Goal: Task Accomplishment & Management: Manage account settings

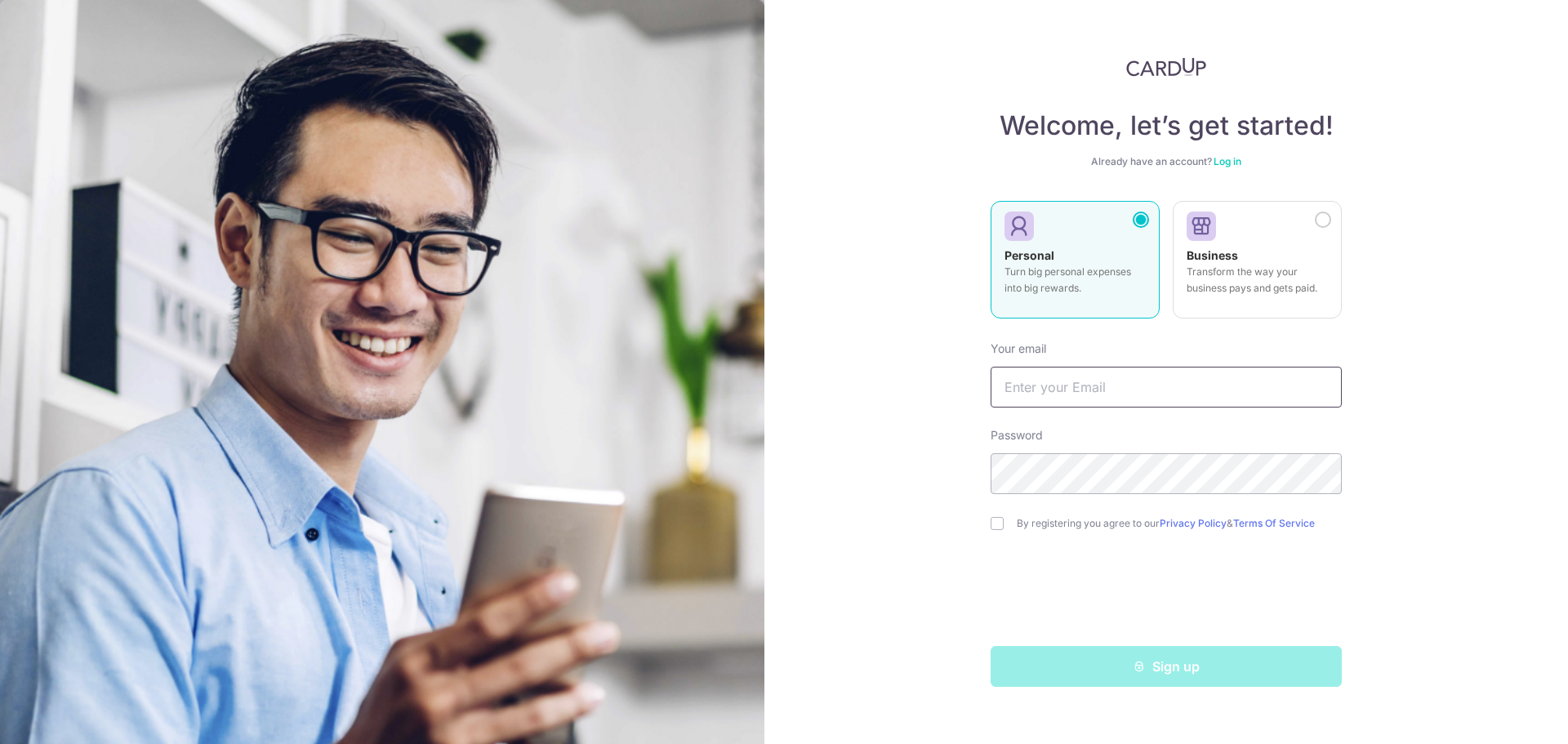
click at [1082, 398] on input "text" at bounding box center [1166, 387] width 351 height 41
type input "[EMAIL_ADDRESS][DOMAIN_NAME]"
click at [1405, 435] on div "Welcome, let’s get started! Already have an account? Log in Personal Turn big p…" at bounding box center [1167, 372] width 804 height 744
click at [1003, 518] on input "checkbox" at bounding box center [998, 524] width 13 height 13
checkbox input "true"
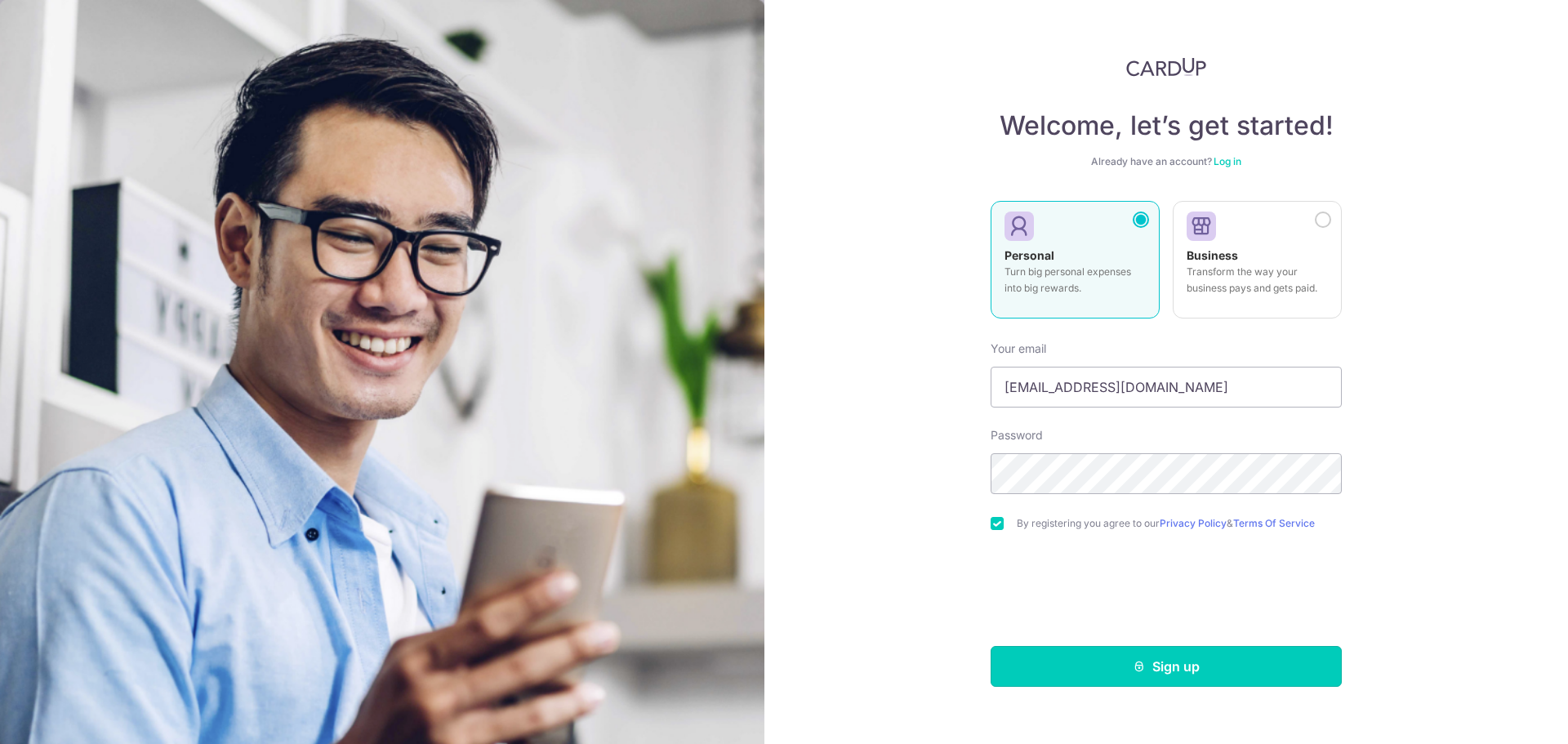
drag, startPoint x: 1140, startPoint y: 667, endPoint x: 1140, endPoint y: 656, distance: 11.0
click at [1140, 667] on icon "submit" at bounding box center [1139, 666] width 13 height 13
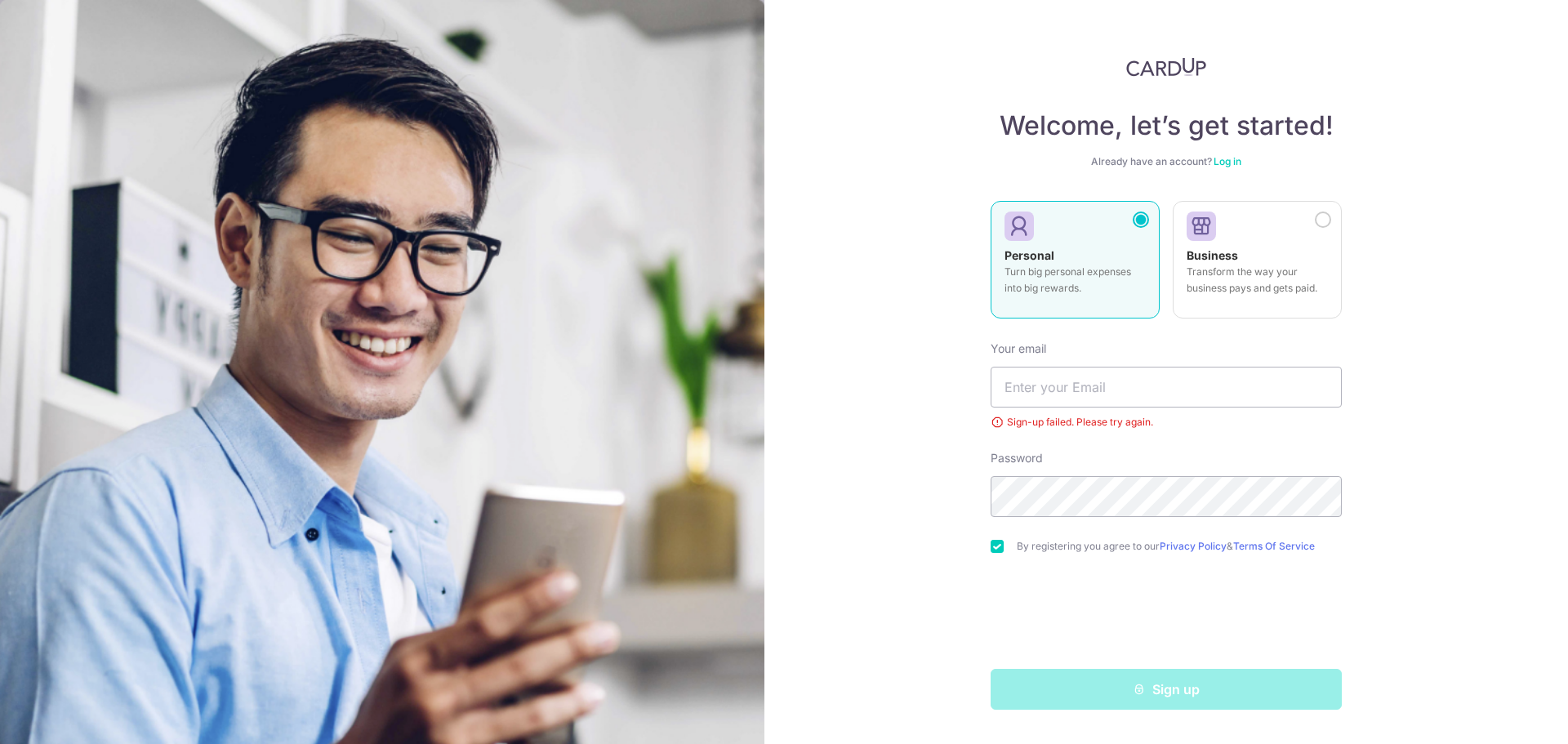
type input "[EMAIL_ADDRESS][DOMAIN_NAME]"
drag, startPoint x: 1182, startPoint y: 385, endPoint x: 842, endPoint y: 394, distance: 340.1
click at [842, 394] on div "Welcome, let’s get started! Already have an account? Log in Personal Turn big p…" at bounding box center [1167, 372] width 804 height 744
type input "[EMAIL_ADDRESS][DOMAIN_NAME]"
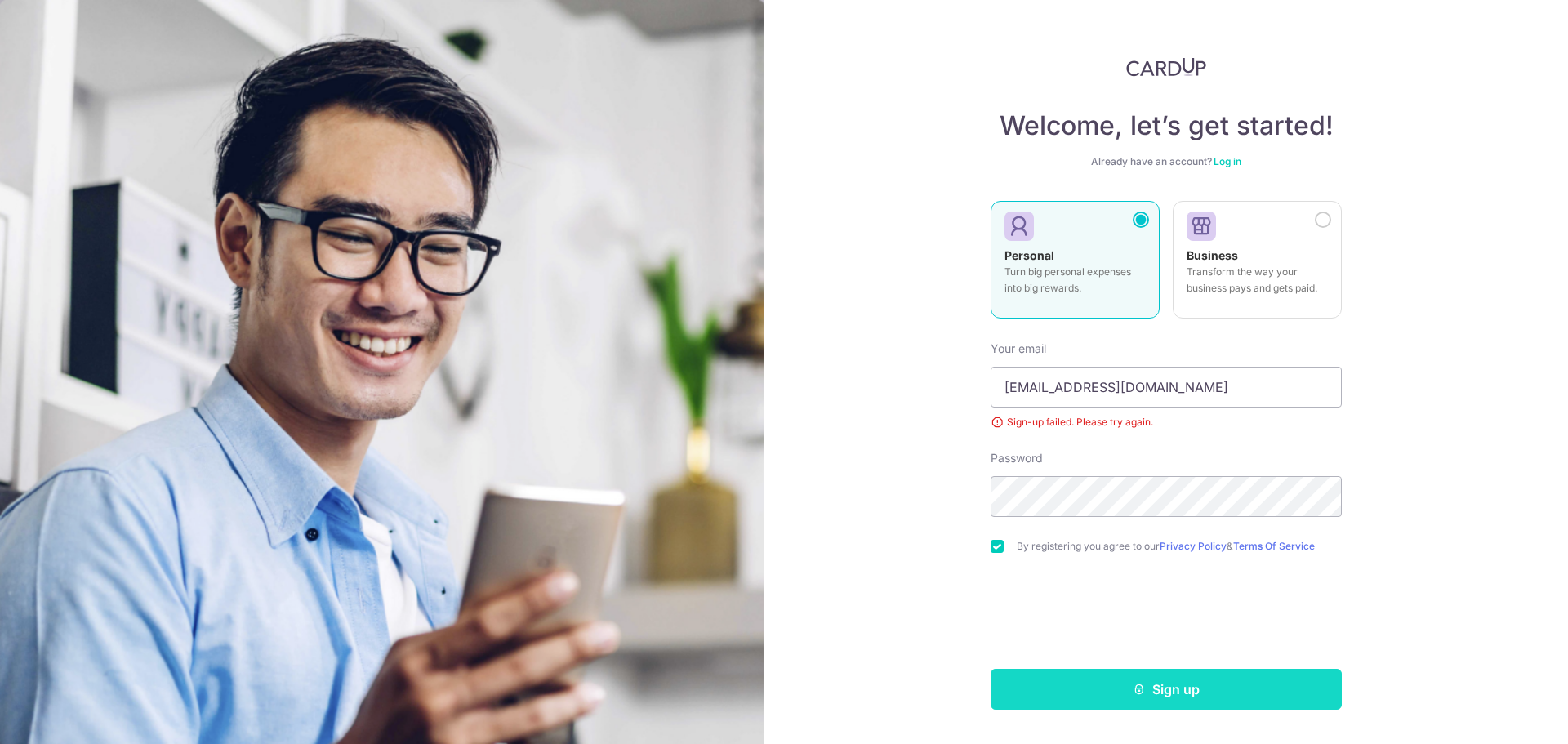
click at [1170, 700] on button "Sign up" at bounding box center [1166, 689] width 351 height 41
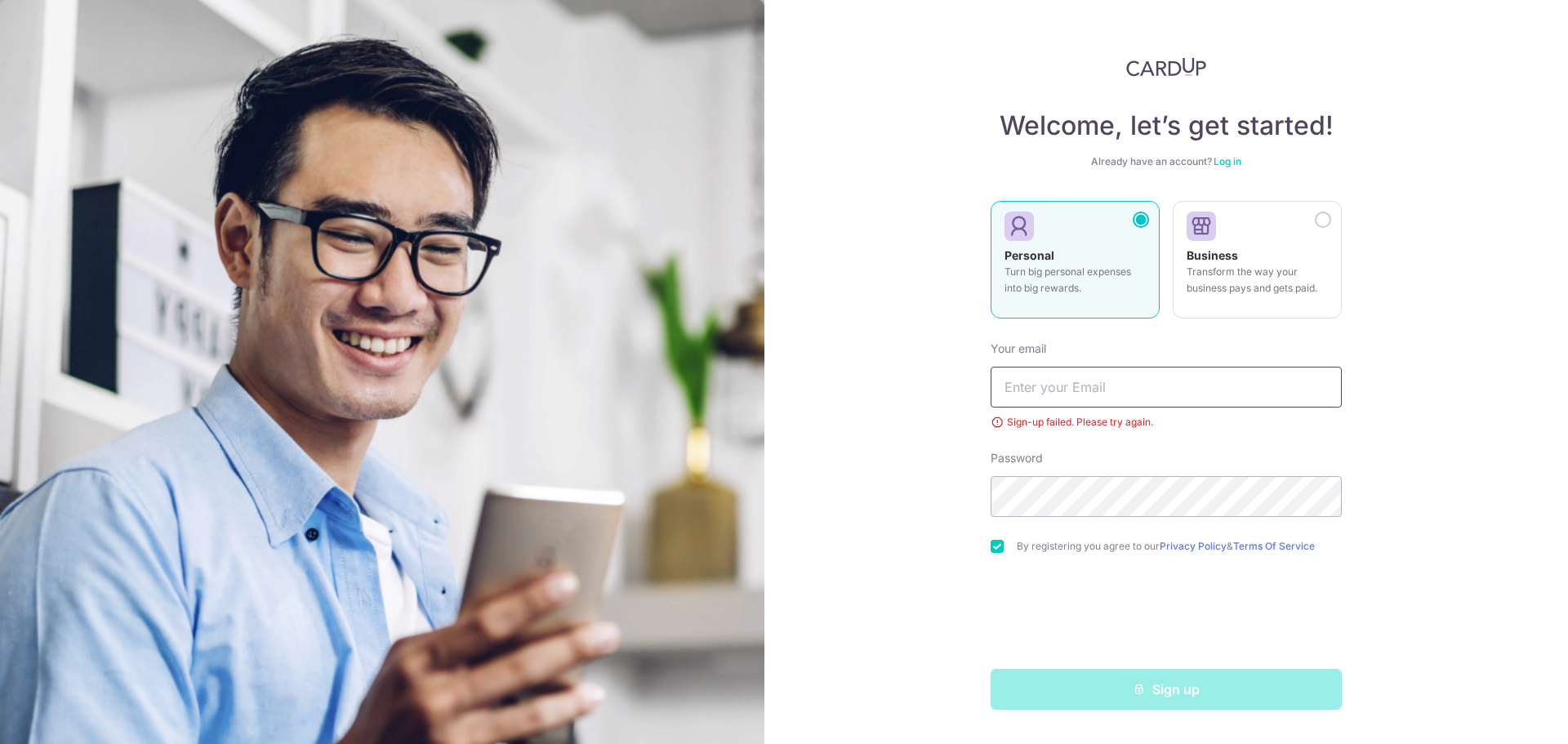
click at [1078, 384] on input "text" at bounding box center [1166, 387] width 351 height 41
type input "[EMAIL_ADDRESS][DOMAIN_NAME]"
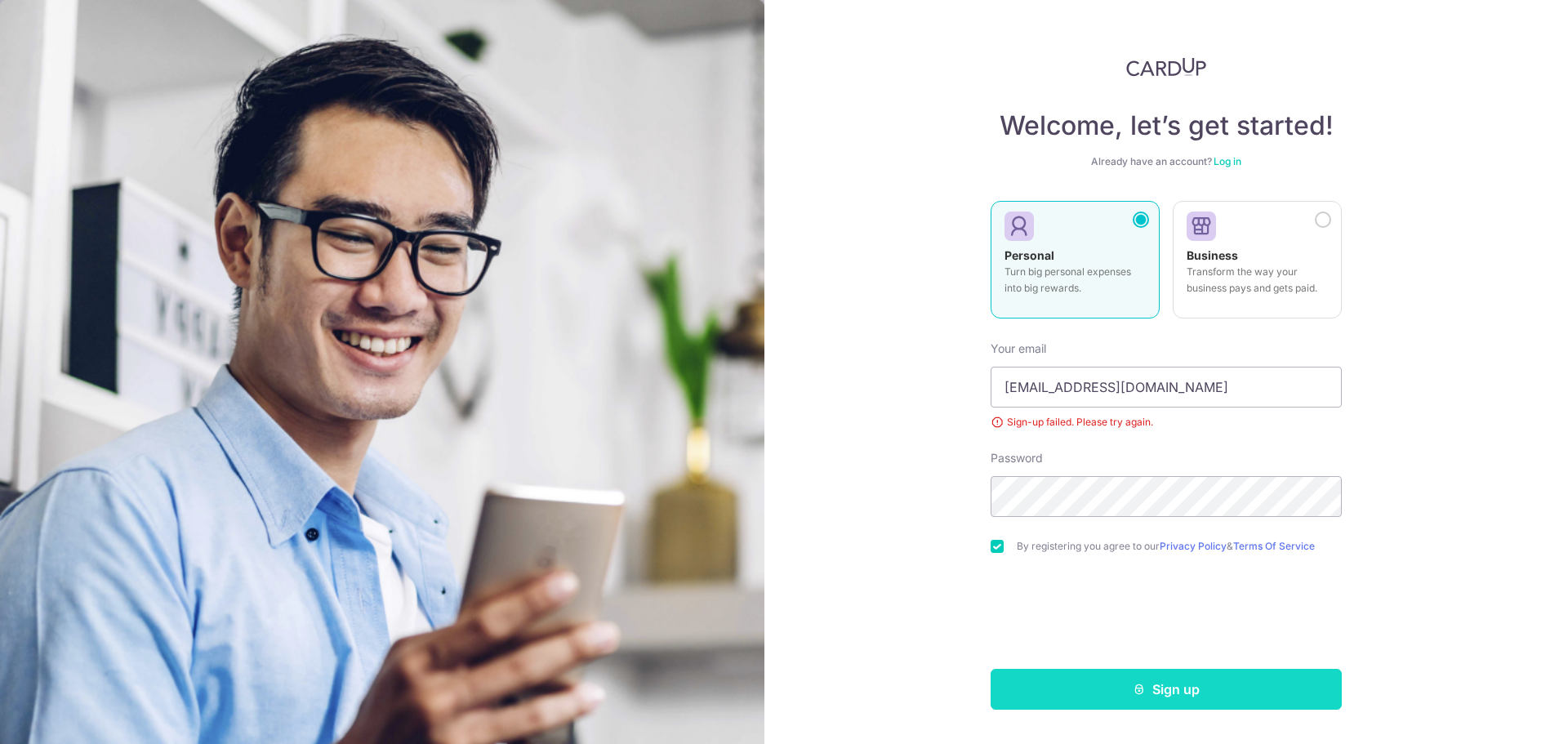
click at [1120, 693] on button "Sign up" at bounding box center [1166, 689] width 351 height 41
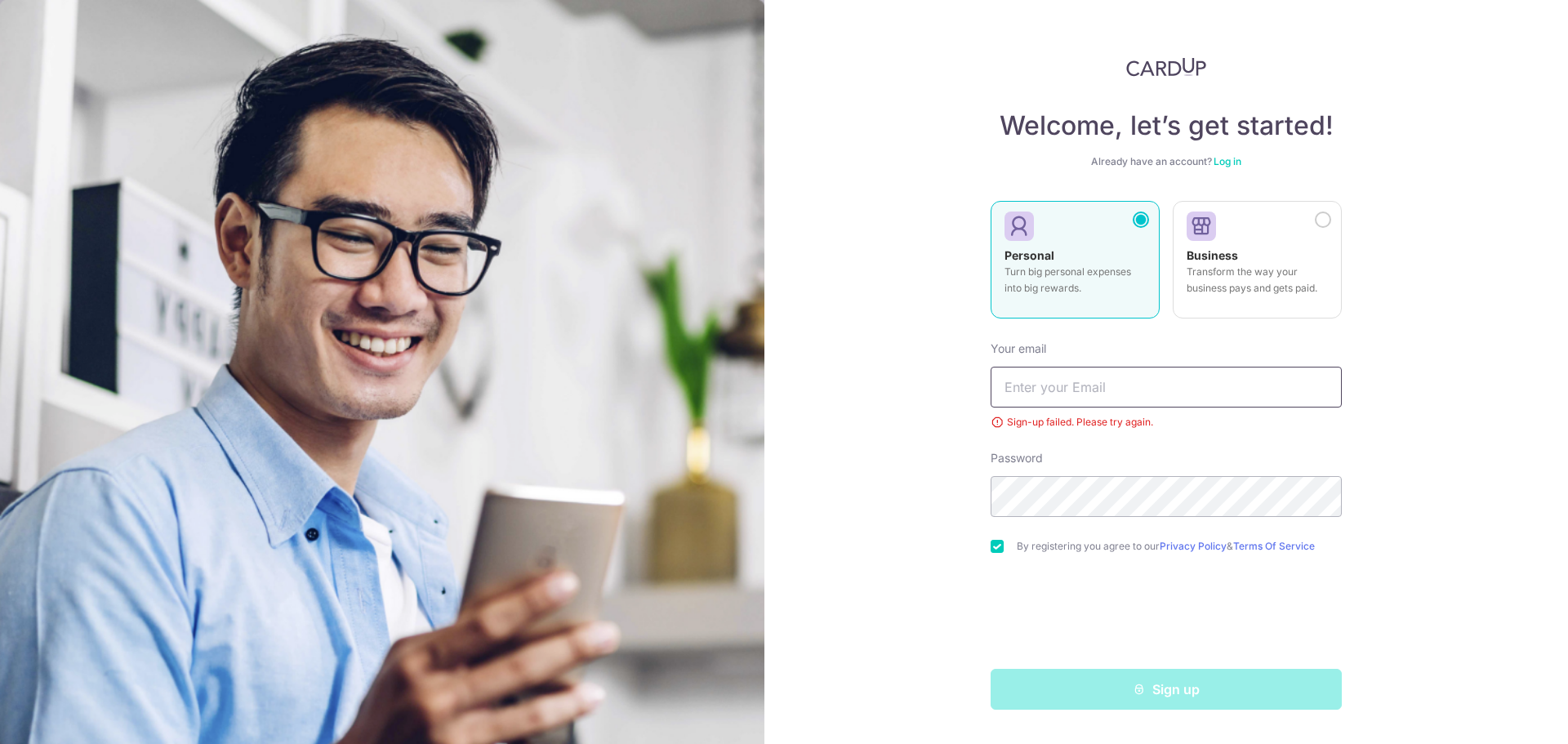
click at [1063, 398] on input "text" at bounding box center [1166, 387] width 351 height 41
type input "[EMAIL_ADDRESS][DOMAIN_NAME]"
click at [1118, 391] on input "[EMAIL_ADDRESS][DOMAIN_NAME]" at bounding box center [1166, 387] width 351 height 41
click at [1118, 392] on input "[EMAIL_ADDRESS][DOMAIN_NAME]" at bounding box center [1166, 387] width 351 height 41
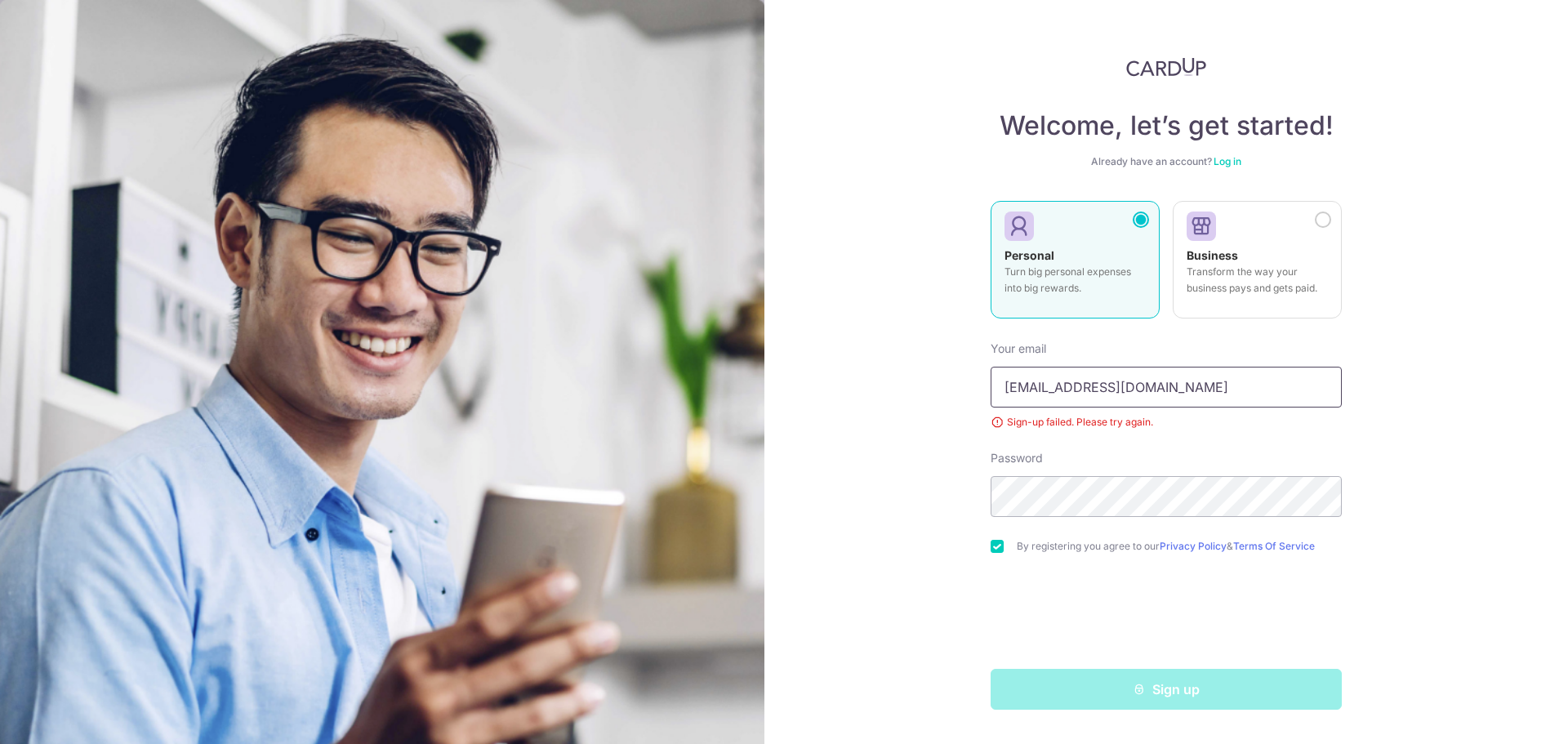
click at [1184, 393] on input "[EMAIL_ADDRESS][DOMAIN_NAME]" at bounding box center [1166, 387] width 351 height 41
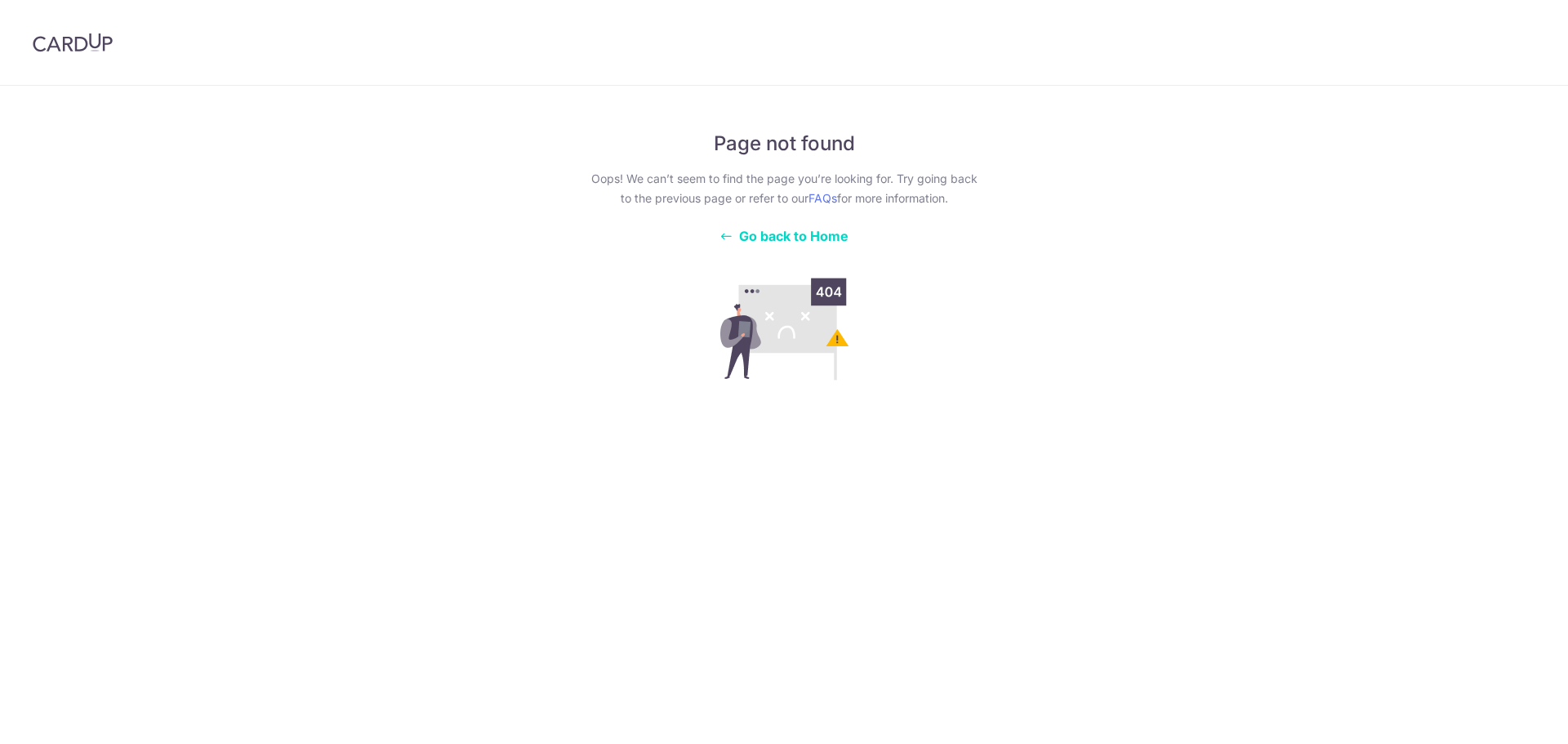
click at [776, 230] on span "Go back to Home" at bounding box center [793, 236] width 109 height 17
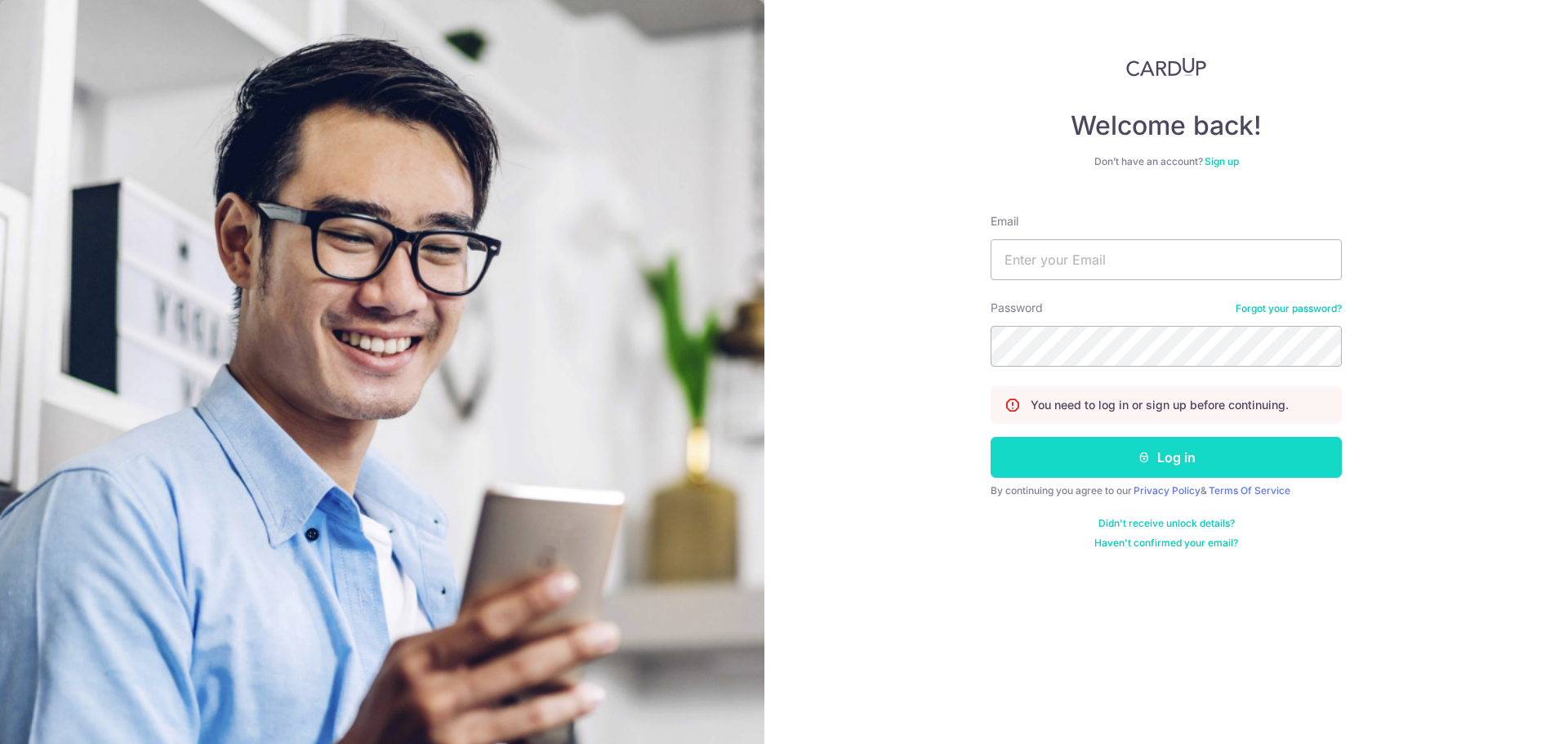
click at [1224, 465] on button "Log in" at bounding box center [1166, 457] width 351 height 41
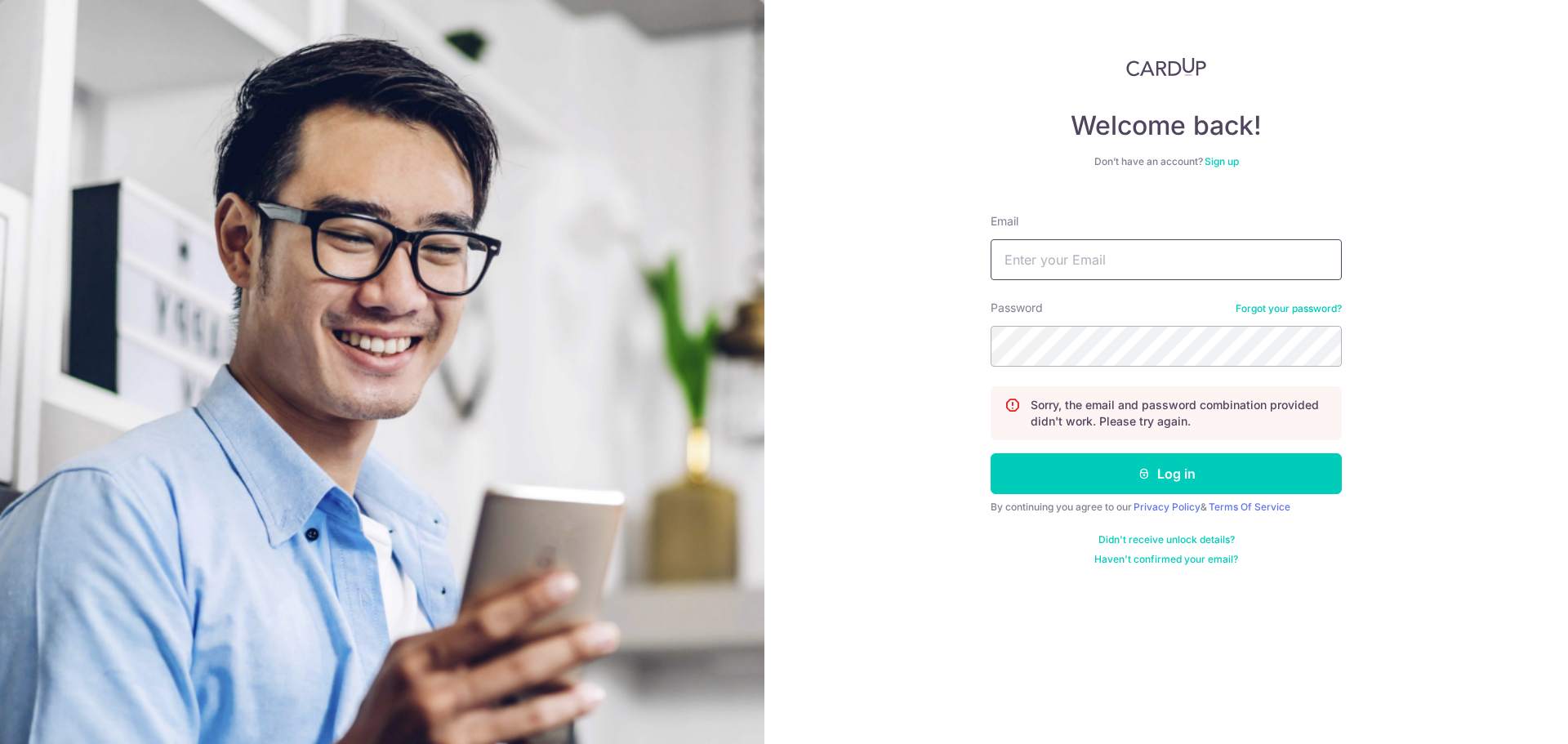
click at [1072, 269] on input "Email" at bounding box center [1166, 259] width 351 height 41
type input "[EMAIL_ADDRESS][DOMAIN_NAME]"
click at [1195, 263] on input "[EMAIL_ADDRESS][DOMAIN_NAME]" at bounding box center [1166, 259] width 351 height 41
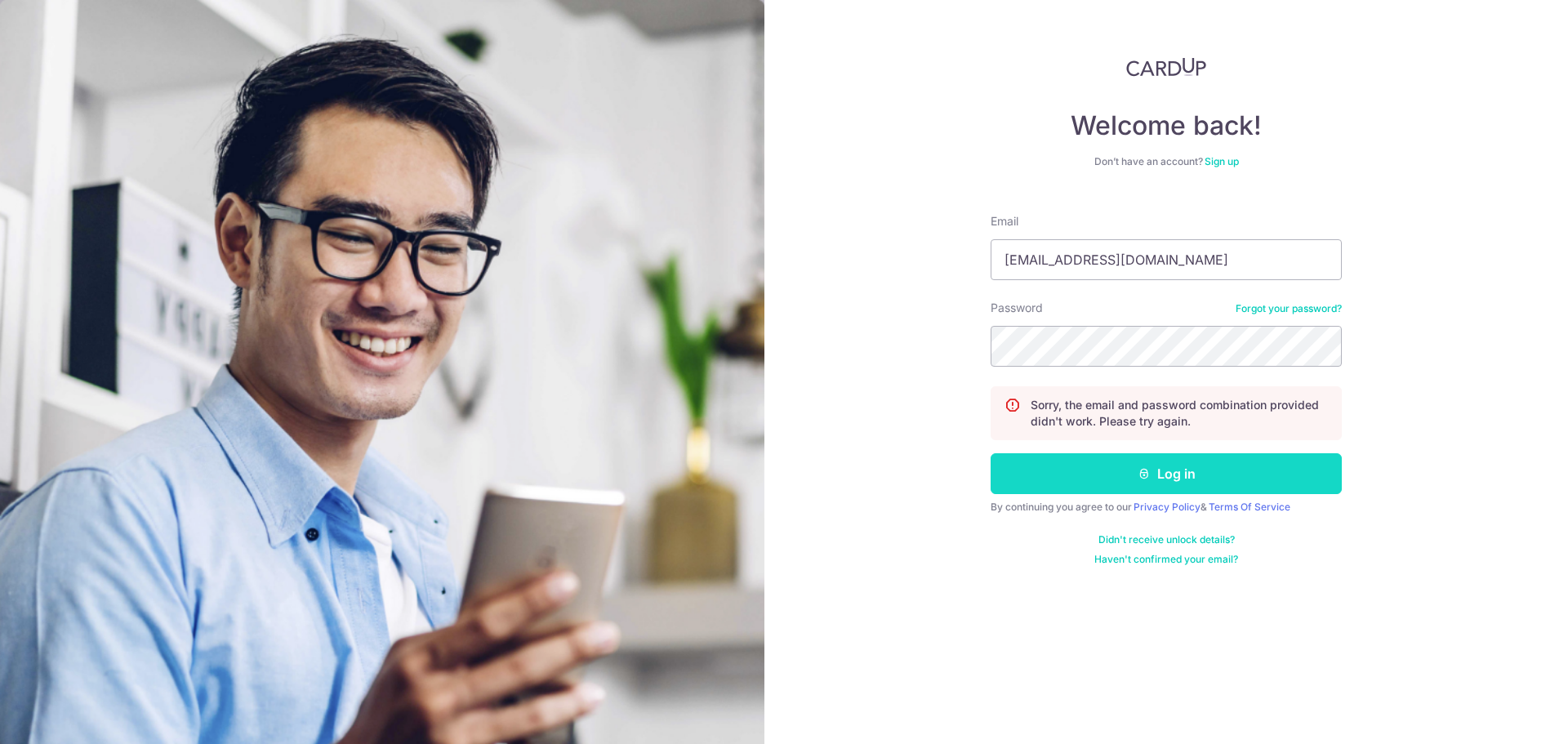
click at [1164, 470] on button "Log in" at bounding box center [1166, 473] width 351 height 41
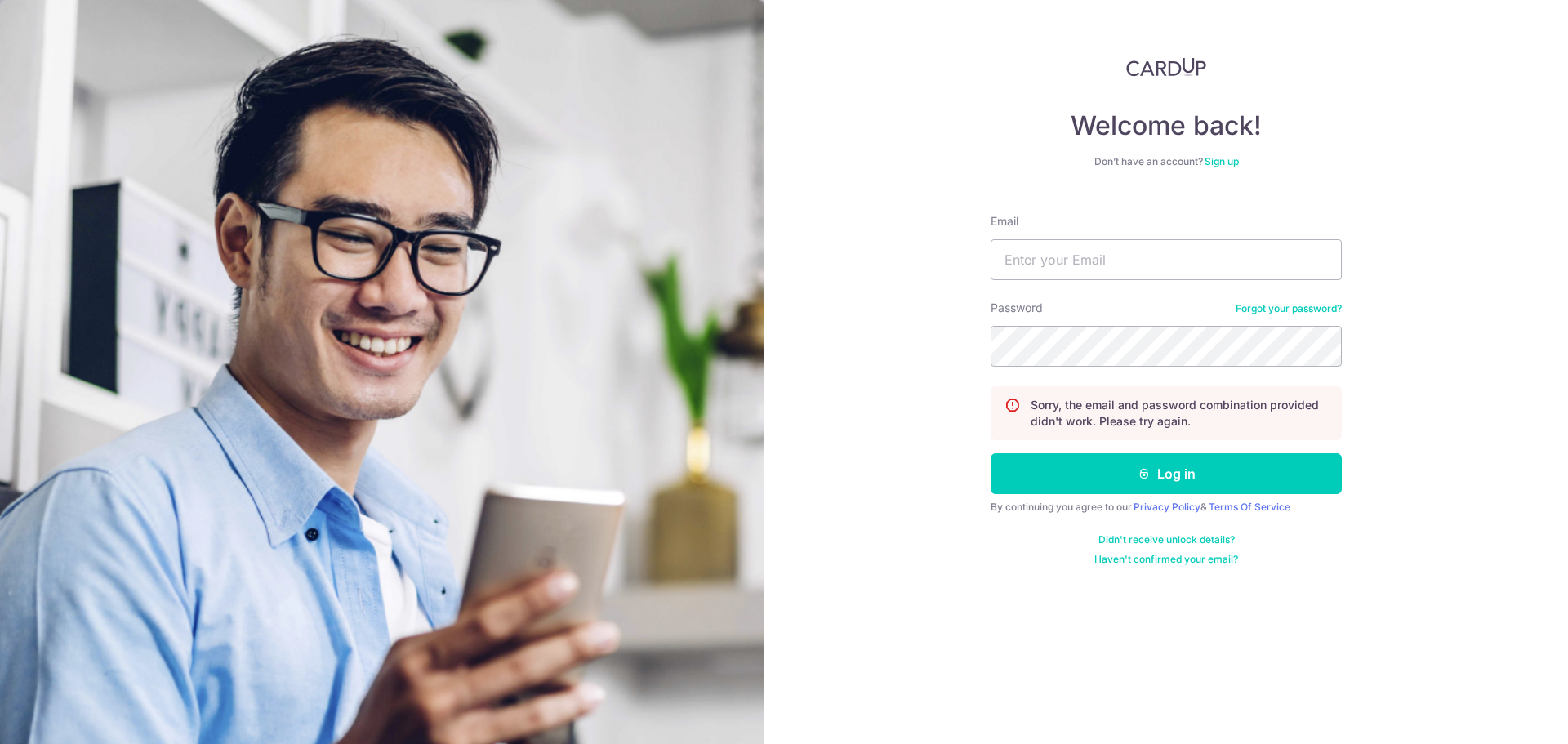
click at [1224, 160] on link "Sign up" at bounding box center [1221, 161] width 34 height 13
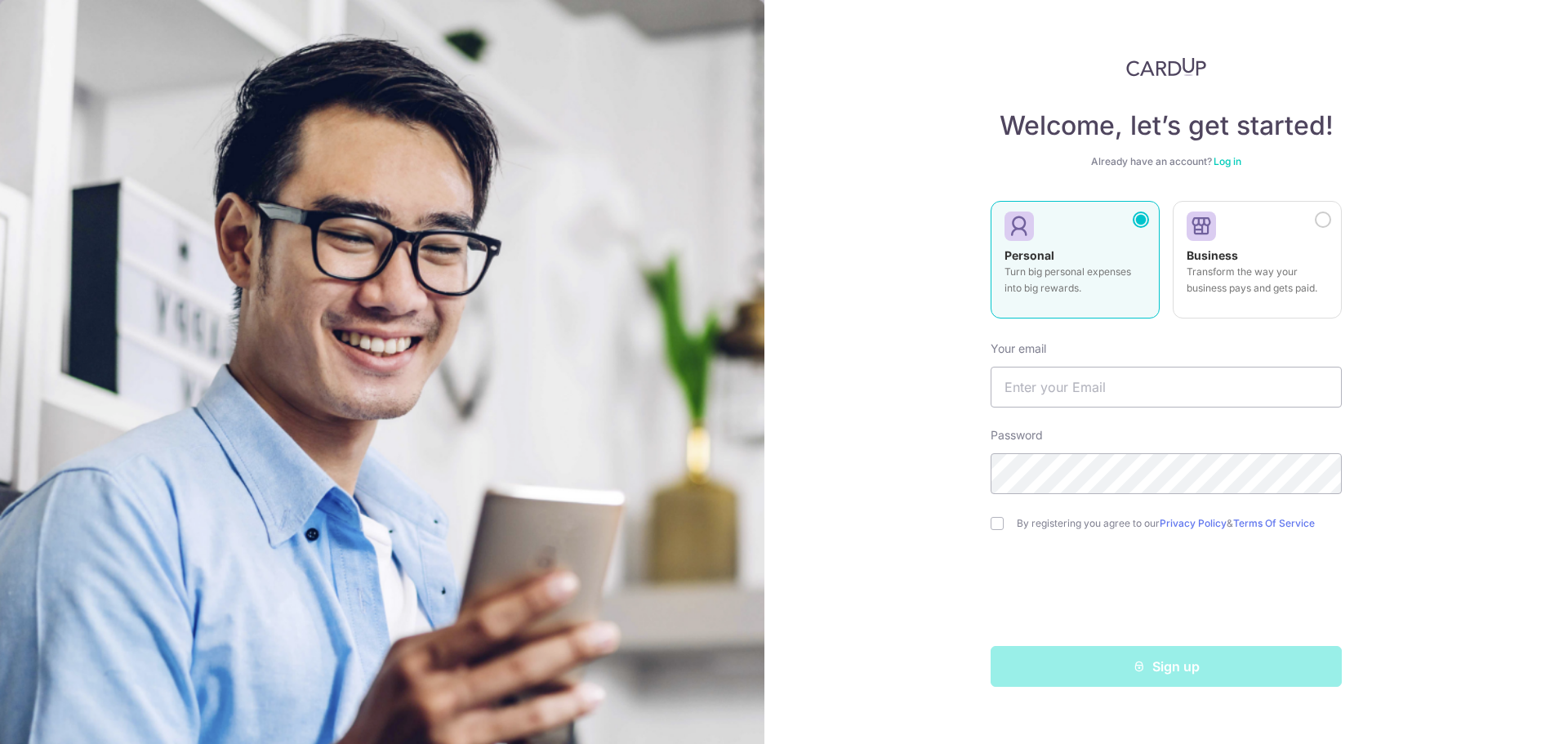
click at [1047, 259] on strong "Personal" at bounding box center [1029, 255] width 50 height 14
click at [1080, 242] on label "Personal Turn big personal expenses into big rewards." at bounding box center [1075, 259] width 169 height 118
click at [1053, 390] on input "text" at bounding box center [1166, 387] width 351 height 41
click at [927, 427] on div "Welcome, let’s get started! Already have an account? Log in Personal Turn big p…" at bounding box center [1167, 372] width 804 height 744
click at [1054, 390] on input "text" at bounding box center [1166, 387] width 351 height 41
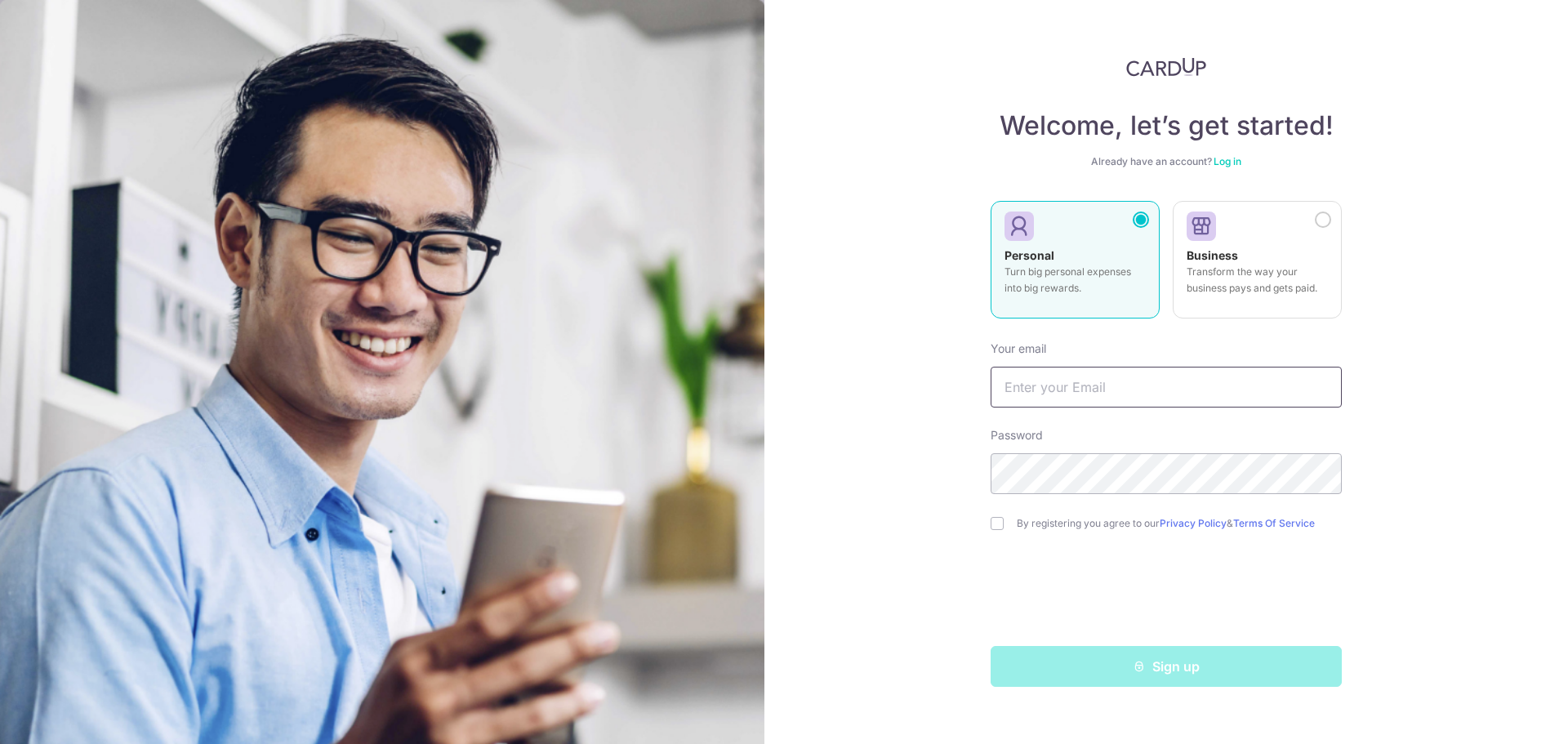
type input "[EMAIL_ADDRESS][DOMAIN_NAME]"
click at [998, 525] on input "checkbox" at bounding box center [998, 524] width 13 height 13
checkbox input "true"
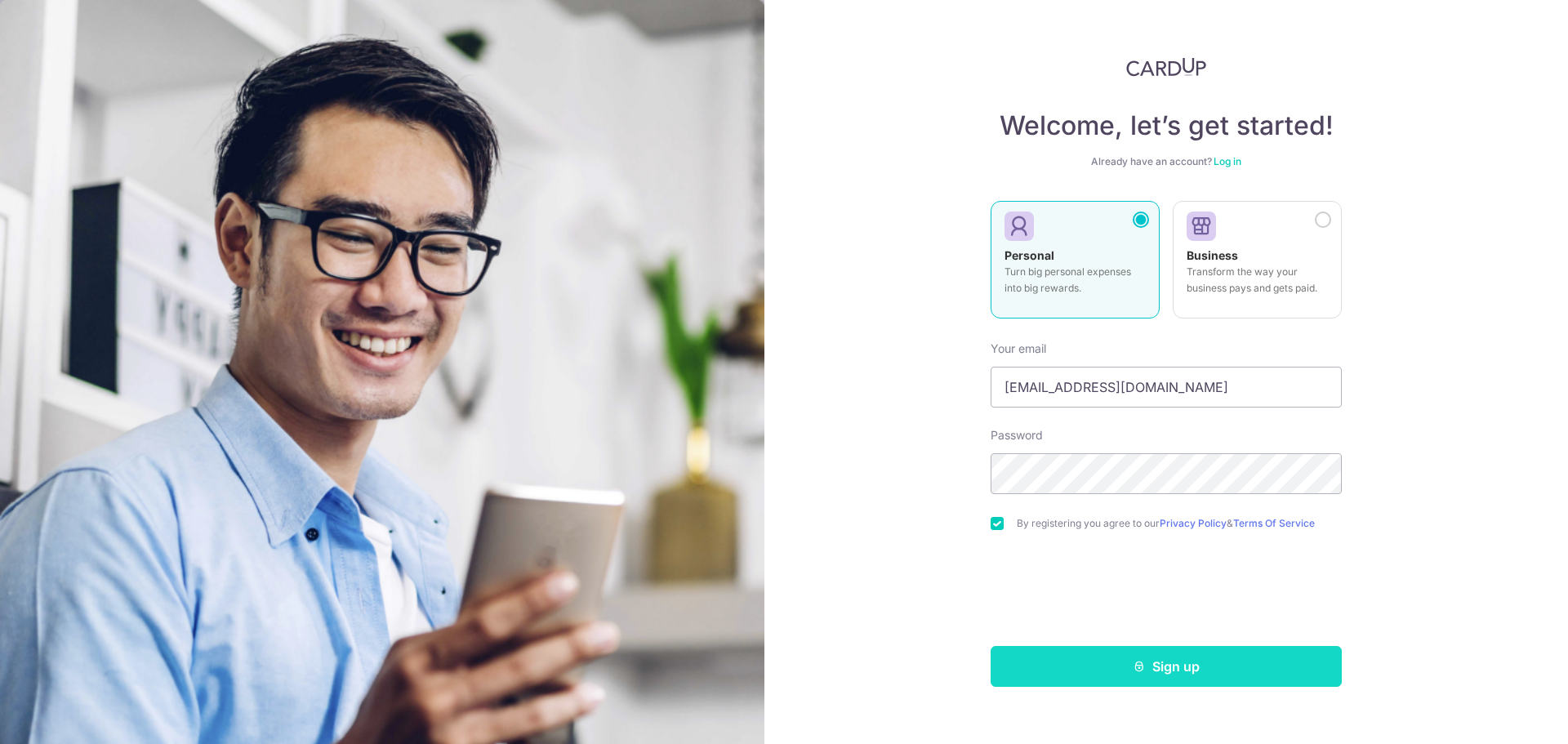
click at [1151, 670] on button "Sign up" at bounding box center [1166, 666] width 351 height 41
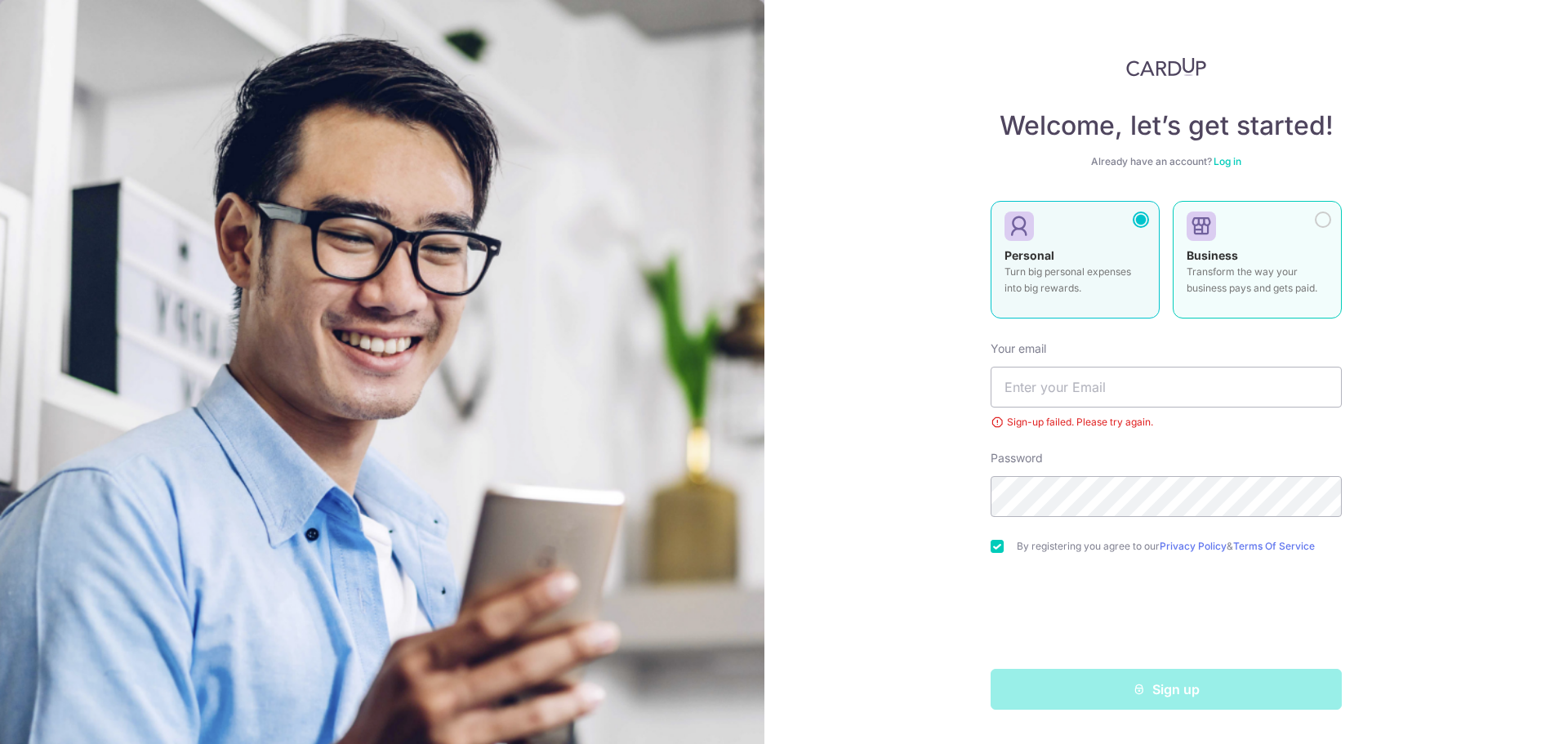
click at [1259, 226] on div at bounding box center [1251, 227] width 128 height 24
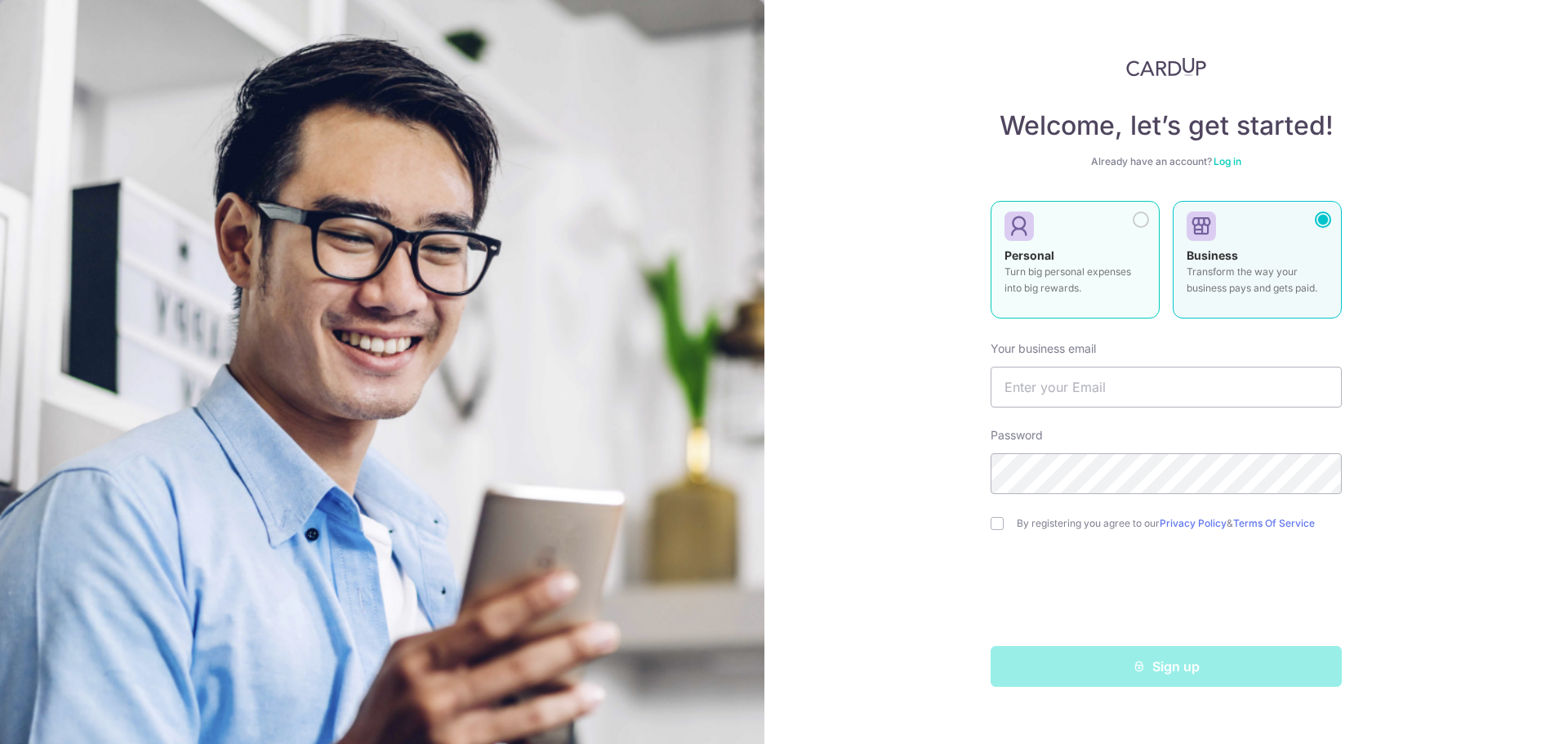
click at [1020, 224] on icon at bounding box center [1018, 226] width 29 height 29
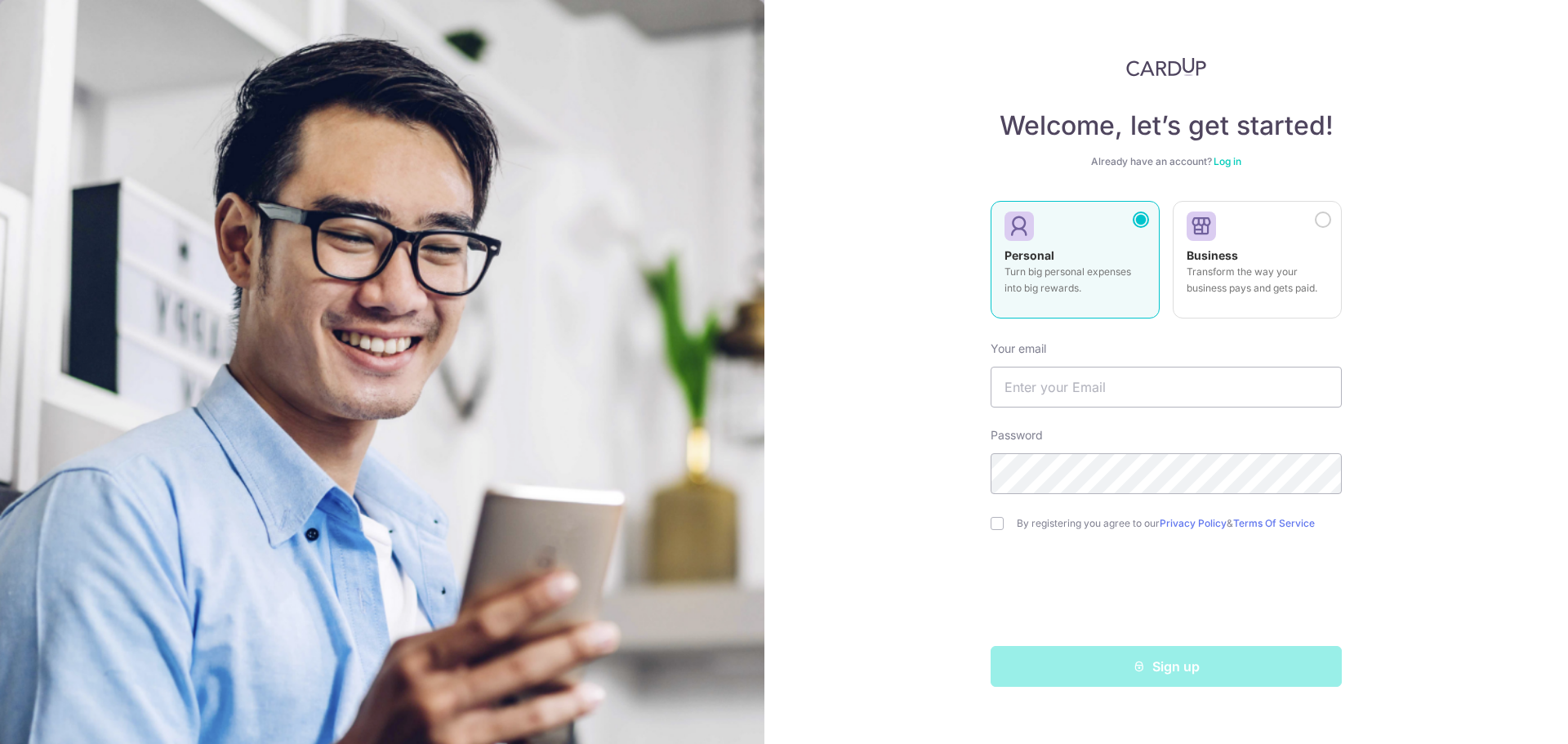
click at [1174, 61] on img at bounding box center [1166, 68] width 80 height 20
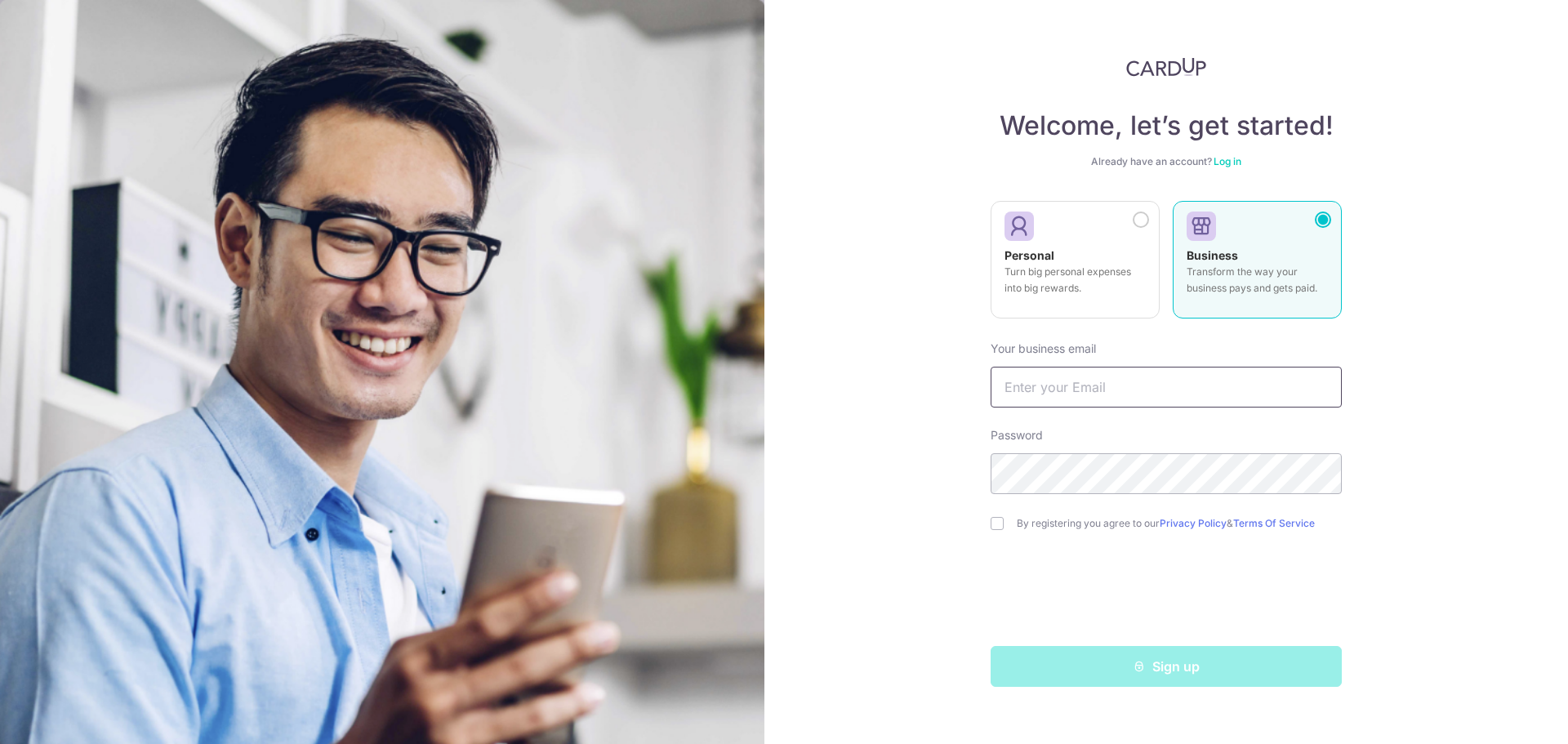
click at [1077, 385] on input "text" at bounding box center [1166, 387] width 351 height 41
click at [959, 440] on div "Welcome, let’s get started! Already have an account? Log in Personal Turn big p…" at bounding box center [1167, 372] width 804 height 744
click at [1057, 395] on input "text" at bounding box center [1166, 387] width 351 height 41
type input "angweehon@hotmail.com"
click at [995, 529] on input "checkbox" at bounding box center [998, 524] width 13 height 13
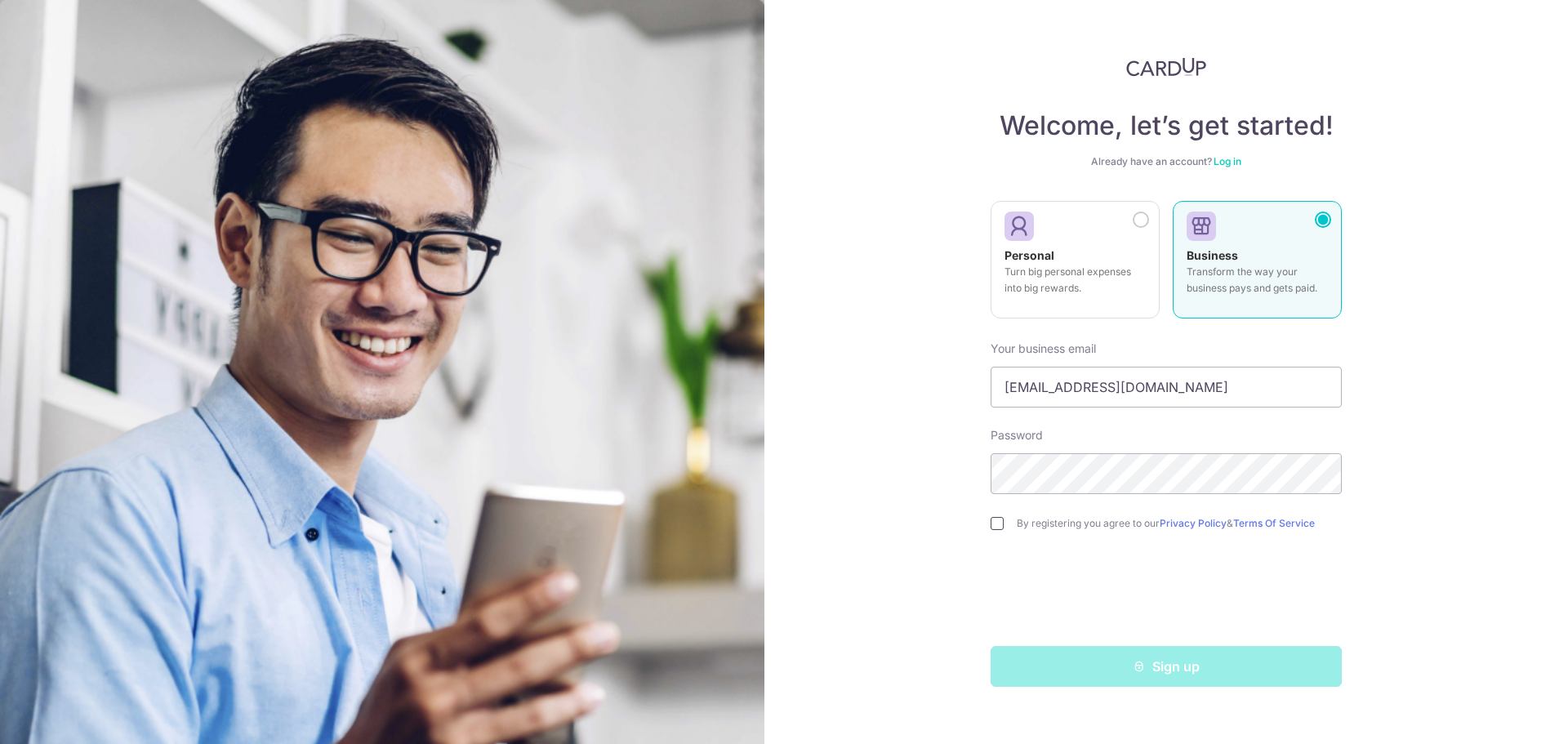
checkbox input "true"
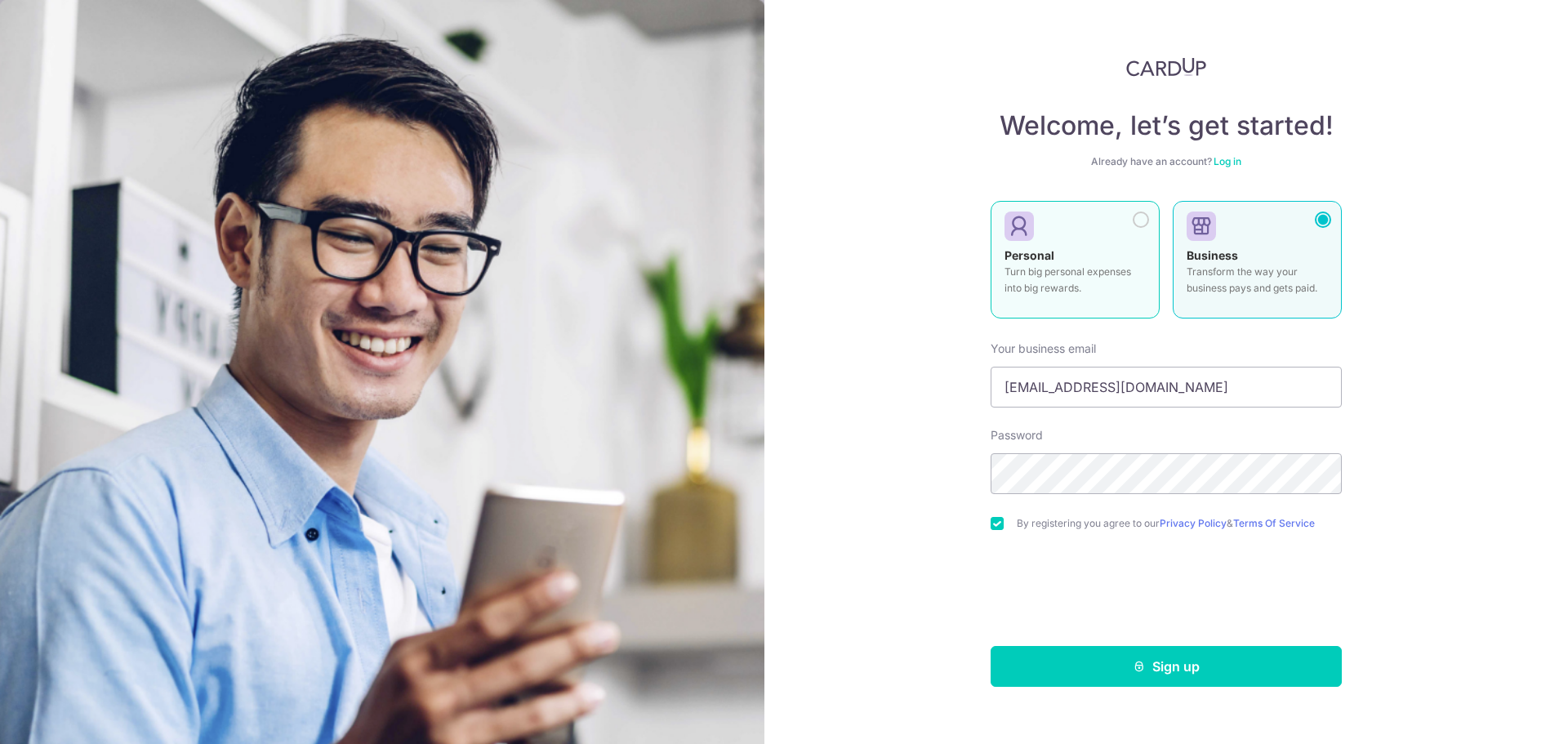
click at [1134, 221] on div at bounding box center [1141, 220] width 17 height 17
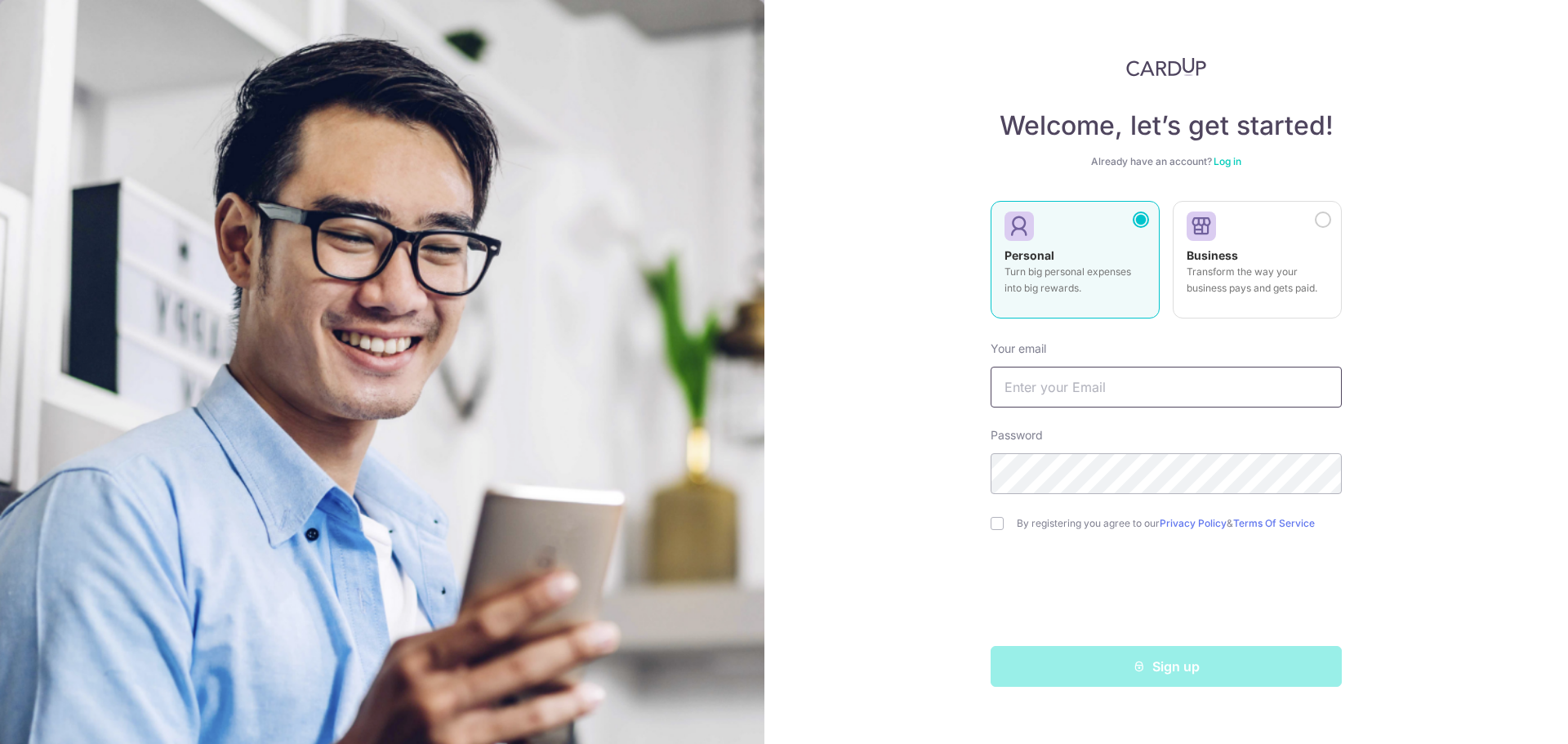
click at [1091, 378] on input "text" at bounding box center [1166, 387] width 351 height 41
type input "[EMAIL_ADDRESS][DOMAIN_NAME]"
click at [996, 531] on div "By registering you agree to our Privacy Policy & Terms Of Service" at bounding box center [1166, 524] width 351 height 20
click at [998, 521] on input "checkbox" at bounding box center [998, 524] width 13 height 13
checkbox input "true"
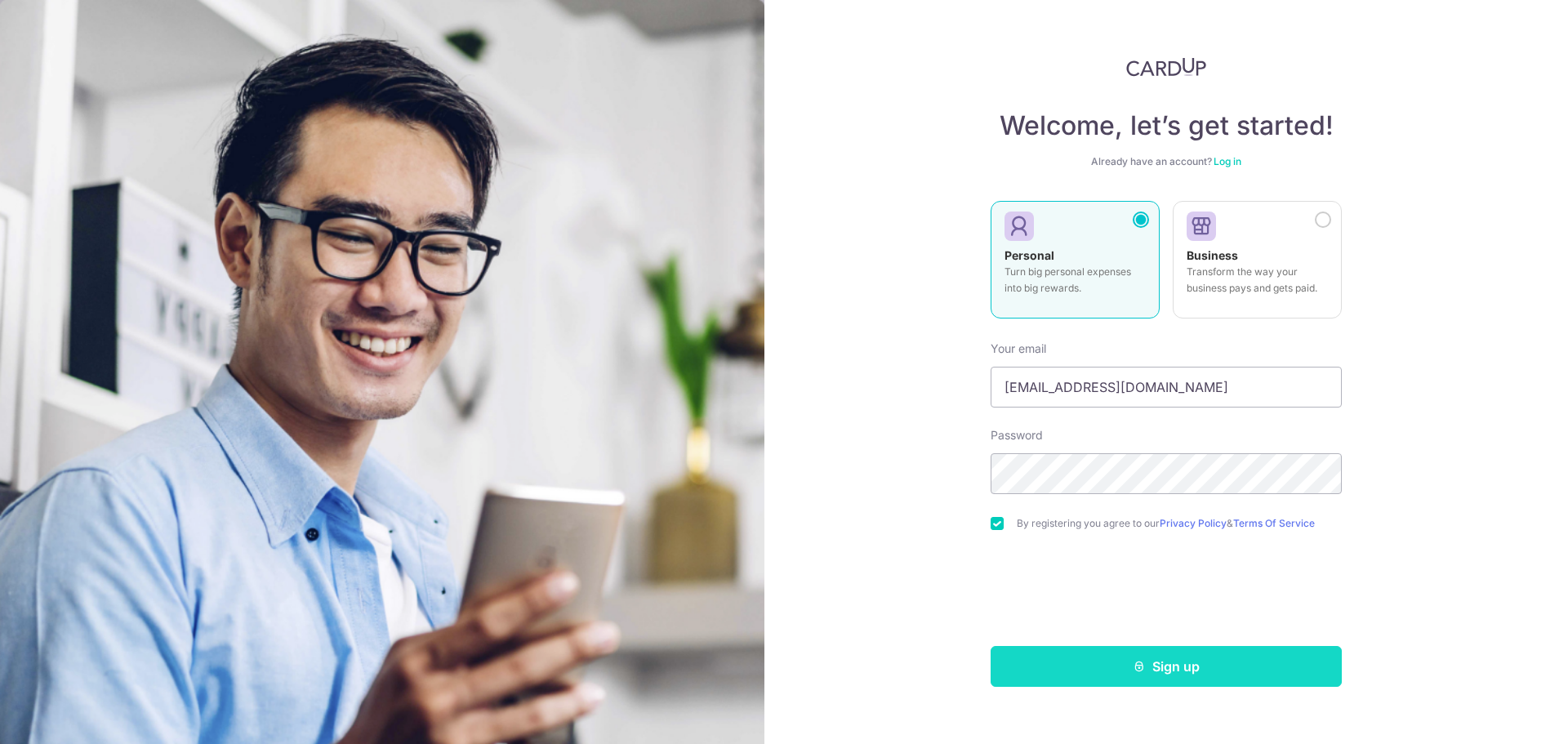
click at [1163, 673] on button "Sign up" at bounding box center [1166, 666] width 351 height 41
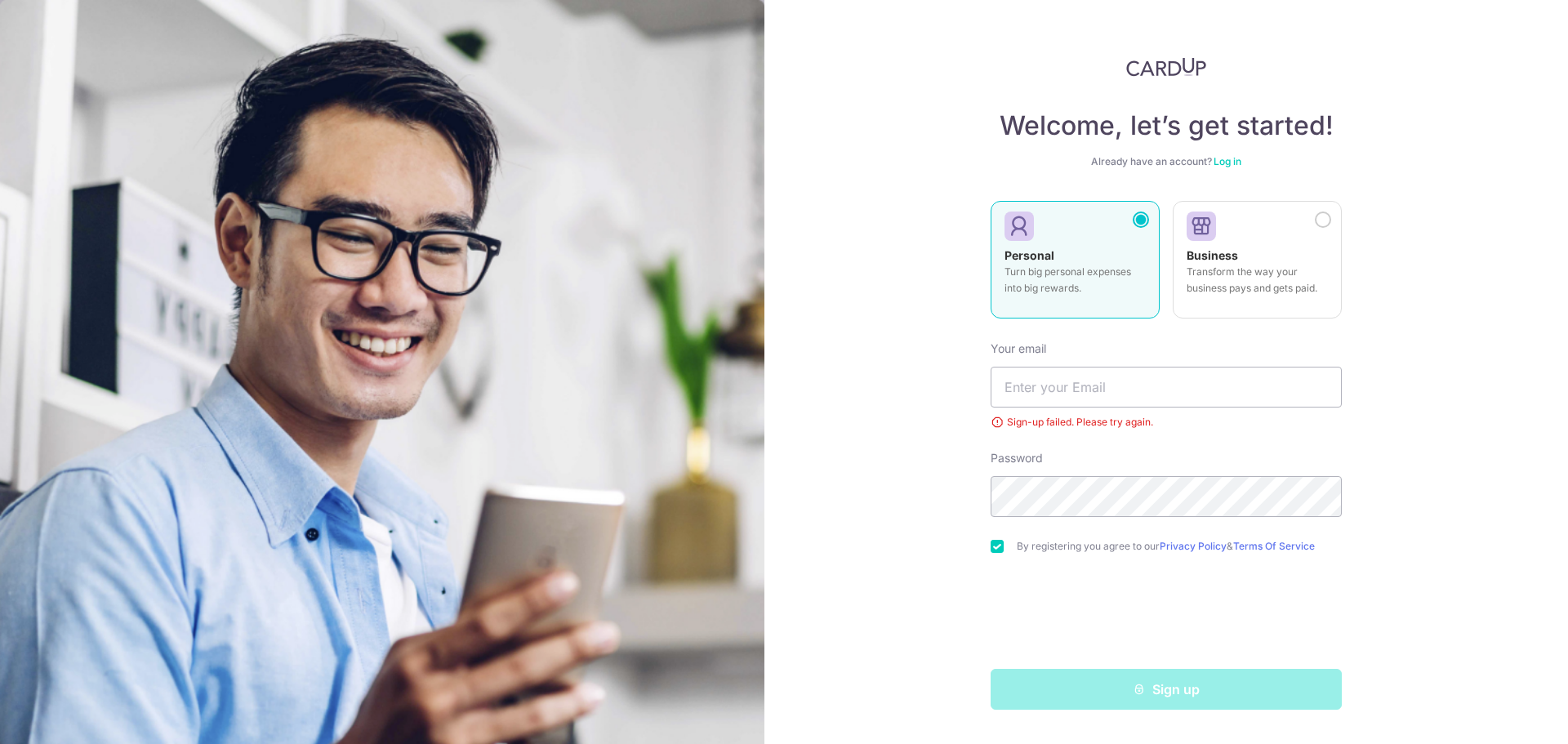
click at [1144, 73] on img at bounding box center [1166, 68] width 80 height 20
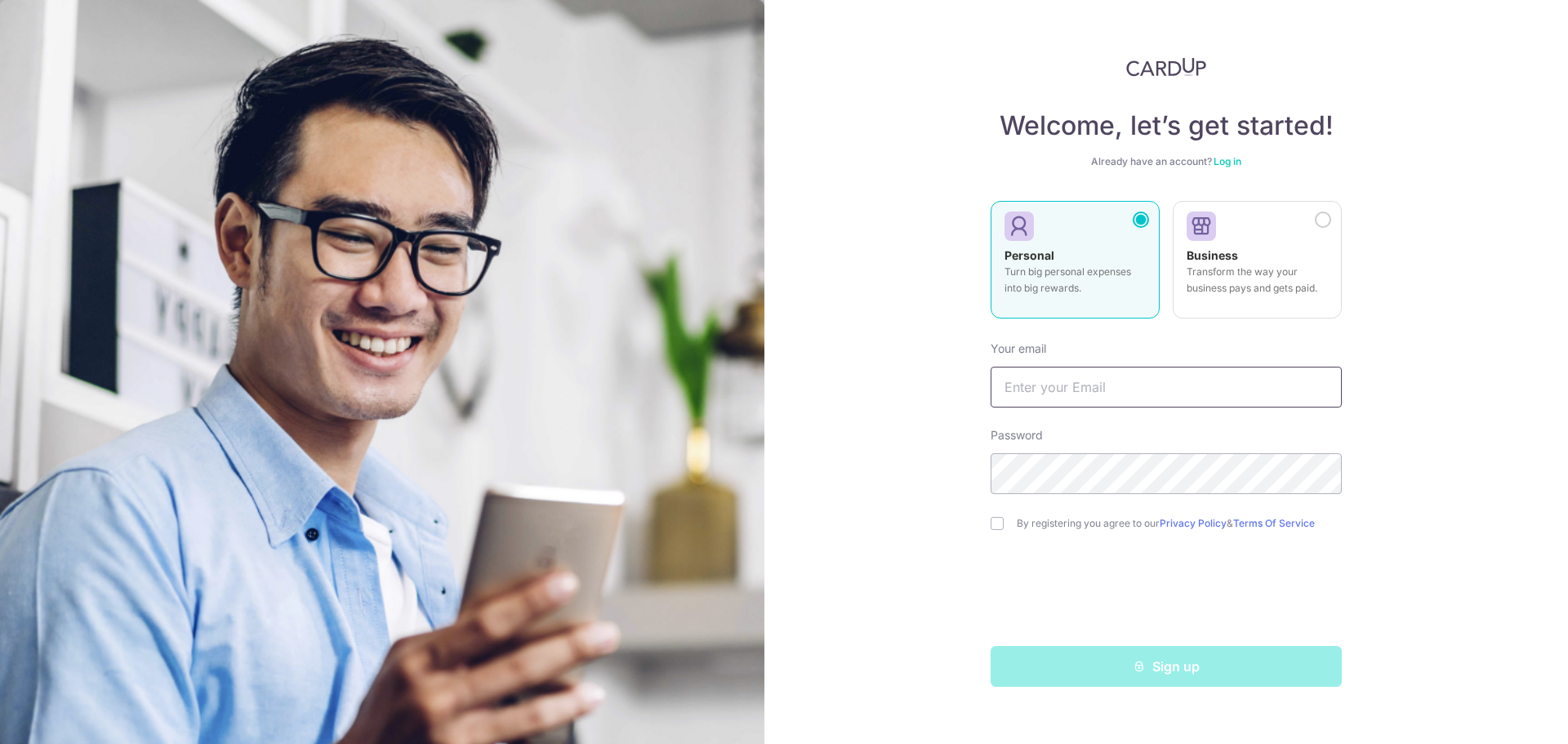
click at [1108, 382] on input "text" at bounding box center [1166, 387] width 351 height 41
click at [1033, 396] on input "text" at bounding box center [1166, 387] width 351 height 41
type input "[EMAIL_ADDRESS][DOMAIN_NAME]"
click at [991, 529] on input "checkbox" at bounding box center [998, 524] width 13 height 13
checkbox input "true"
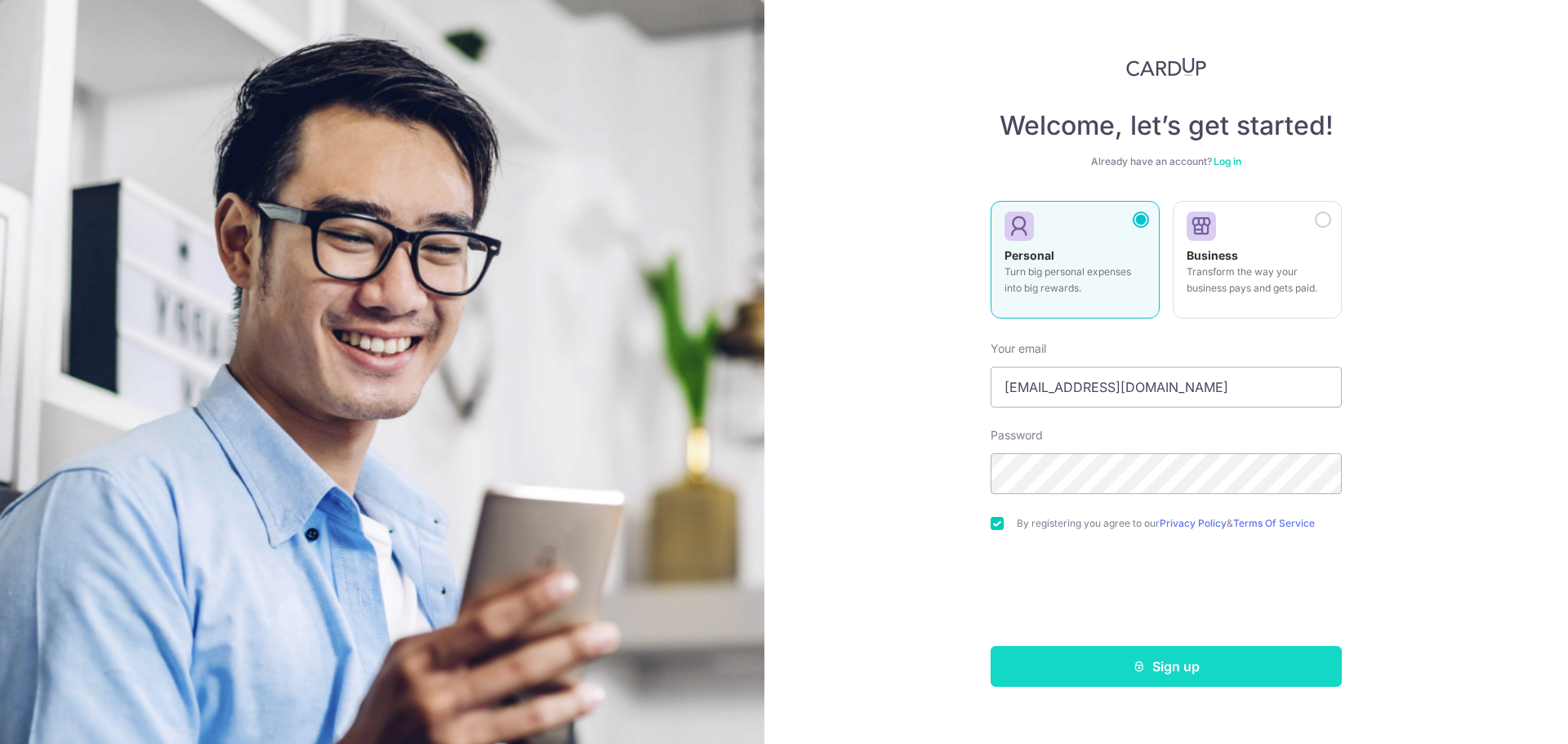
click at [1134, 661] on icon "submit" at bounding box center [1139, 666] width 13 height 13
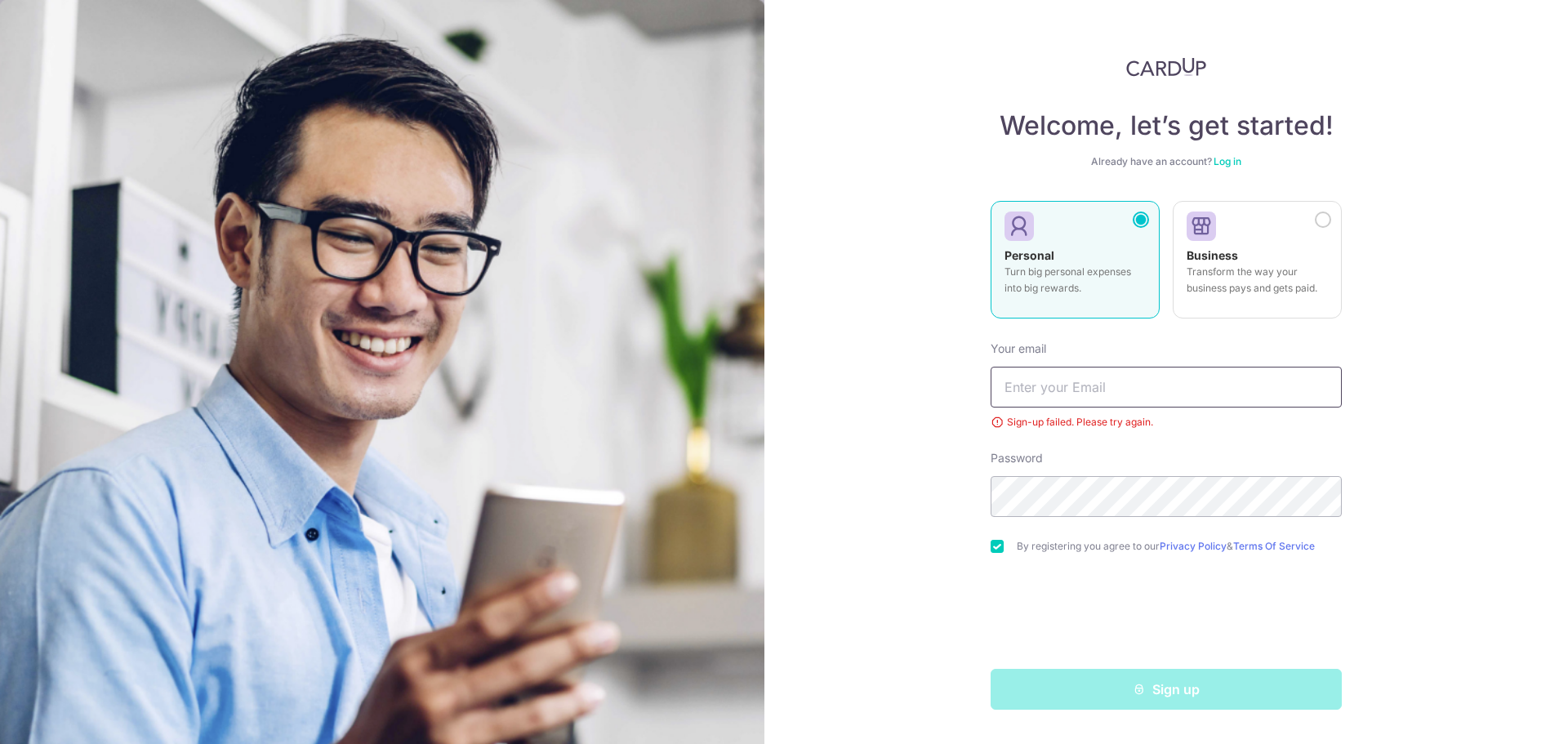
click at [1024, 385] on input "text" at bounding box center [1166, 387] width 351 height 41
click at [1028, 389] on input "text" at bounding box center [1166, 387] width 351 height 41
click at [1113, 385] on input "[EMAIL_ADDRESS][DOMAIN_NAME]" at bounding box center [1166, 387] width 351 height 41
type input "[EMAIL_ADDRESS][DOMAIN_NAME]"
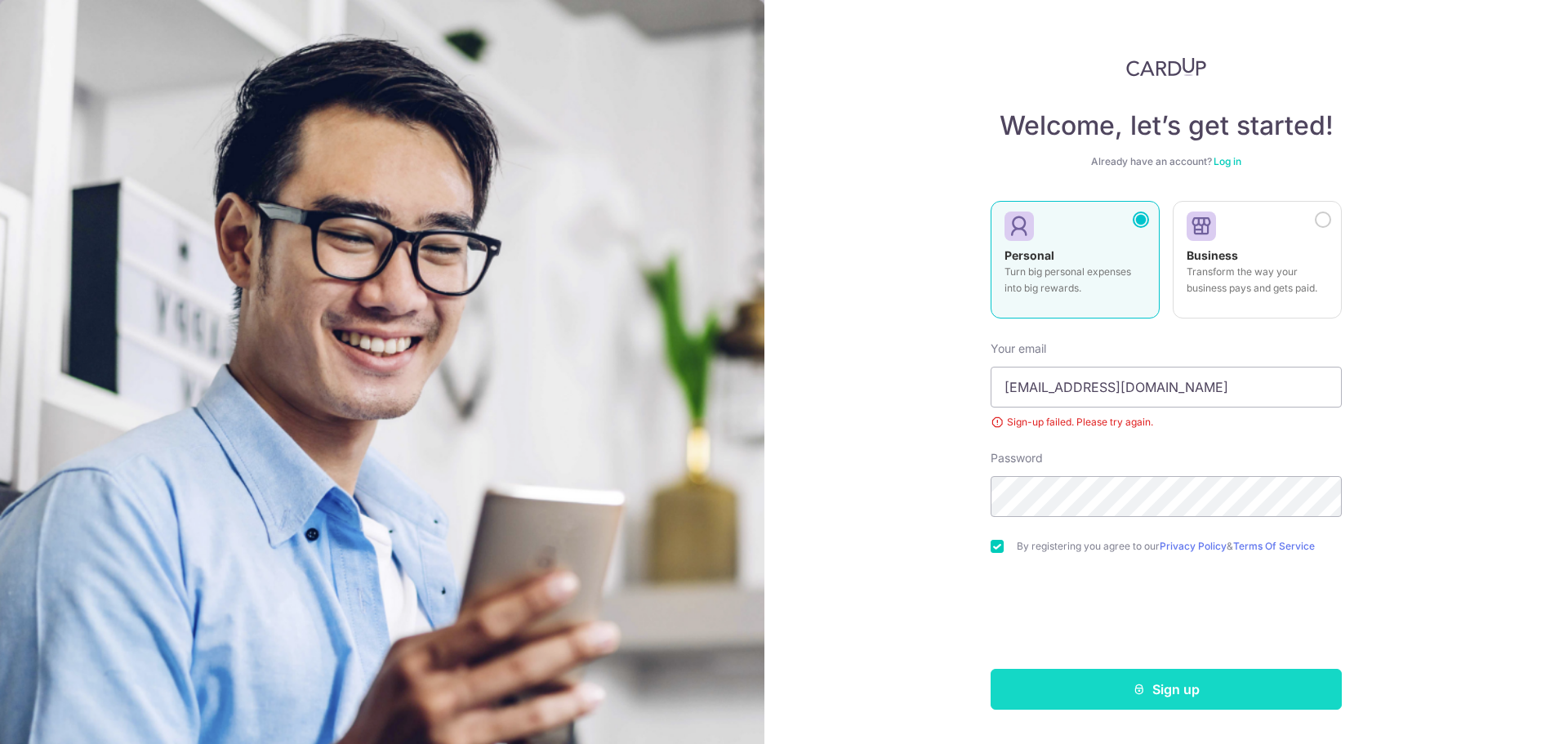
click at [1141, 684] on icon "submit" at bounding box center [1139, 690] width 13 height 13
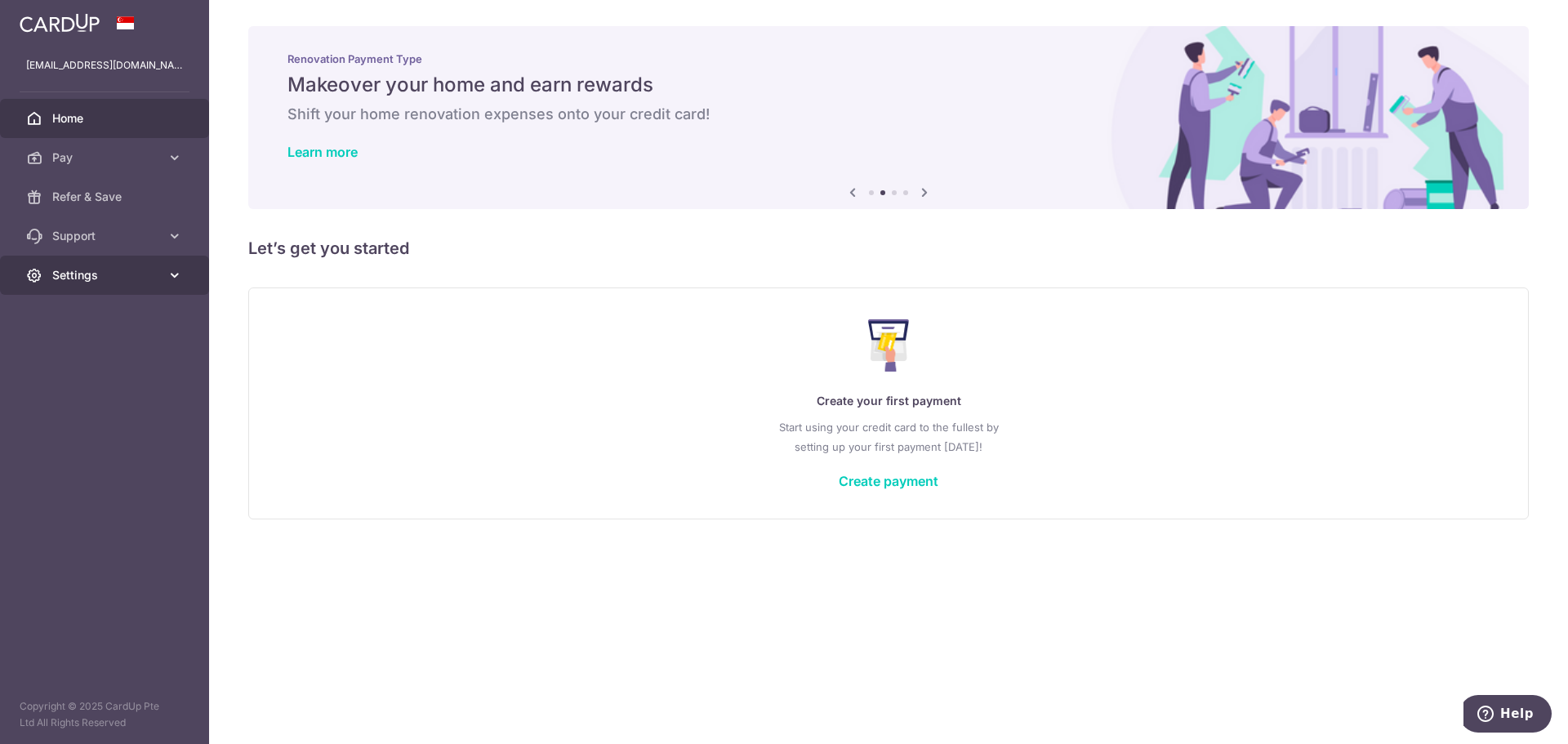
click at [167, 275] on icon at bounding box center [175, 275] width 17 height 17
click at [71, 343] on link "Logout" at bounding box center [104, 354] width 209 height 39
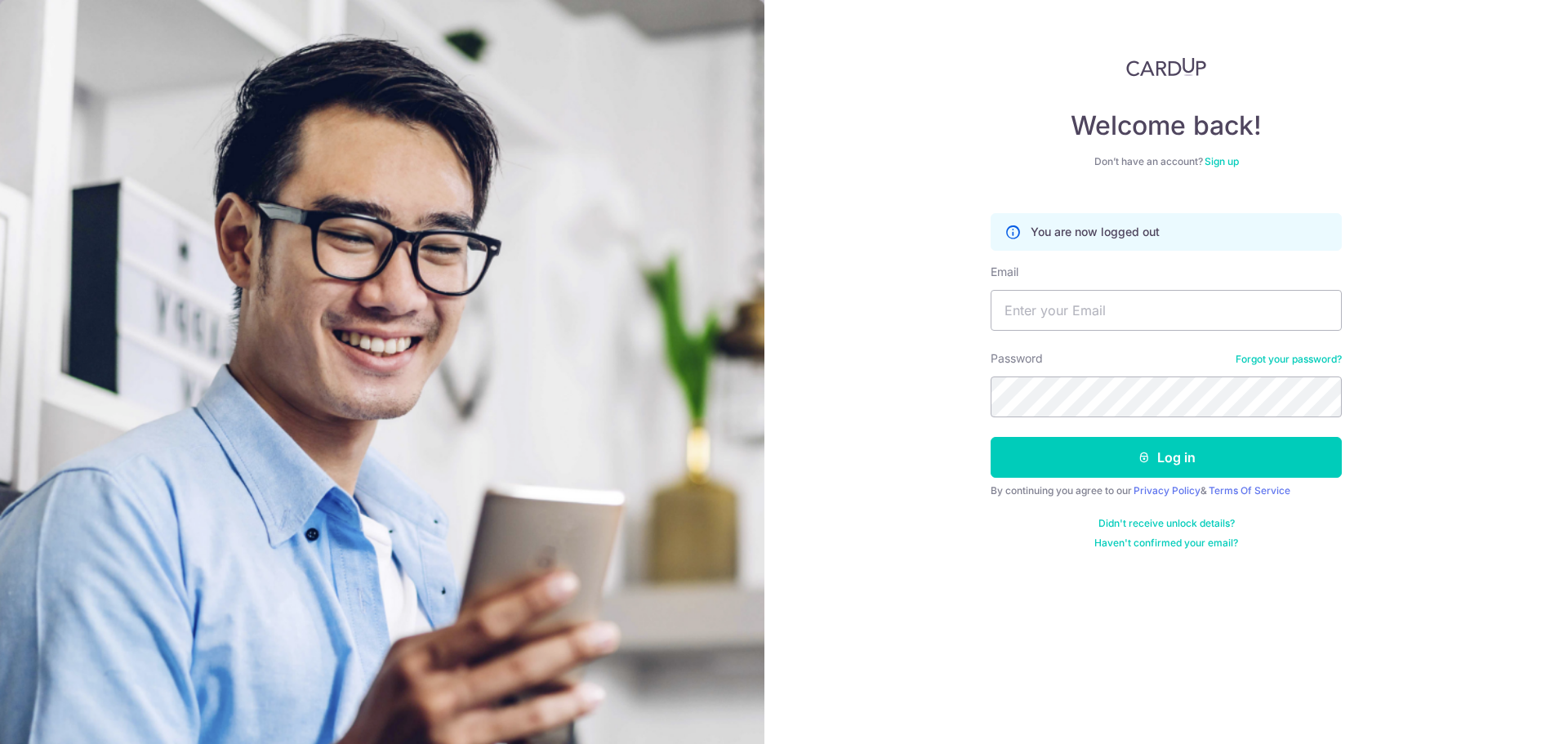
click at [1258, 360] on link "Forgot your password?" at bounding box center [1289, 359] width 106 height 13
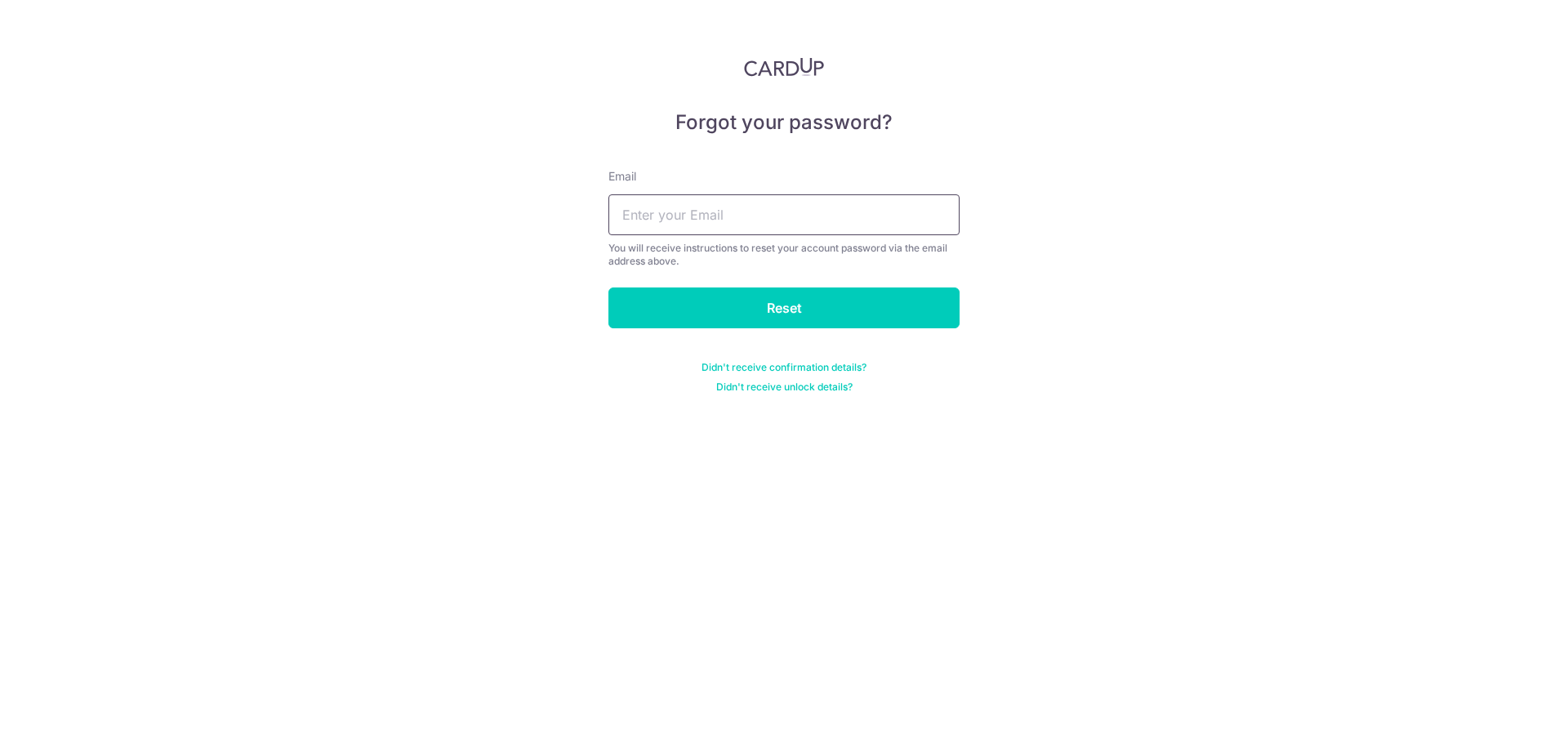
click at [747, 214] on input "text" at bounding box center [784, 214] width 351 height 41
type input "[EMAIL_ADDRESS][DOMAIN_NAME]"
click at [754, 302] on input "Reset" at bounding box center [784, 308] width 351 height 41
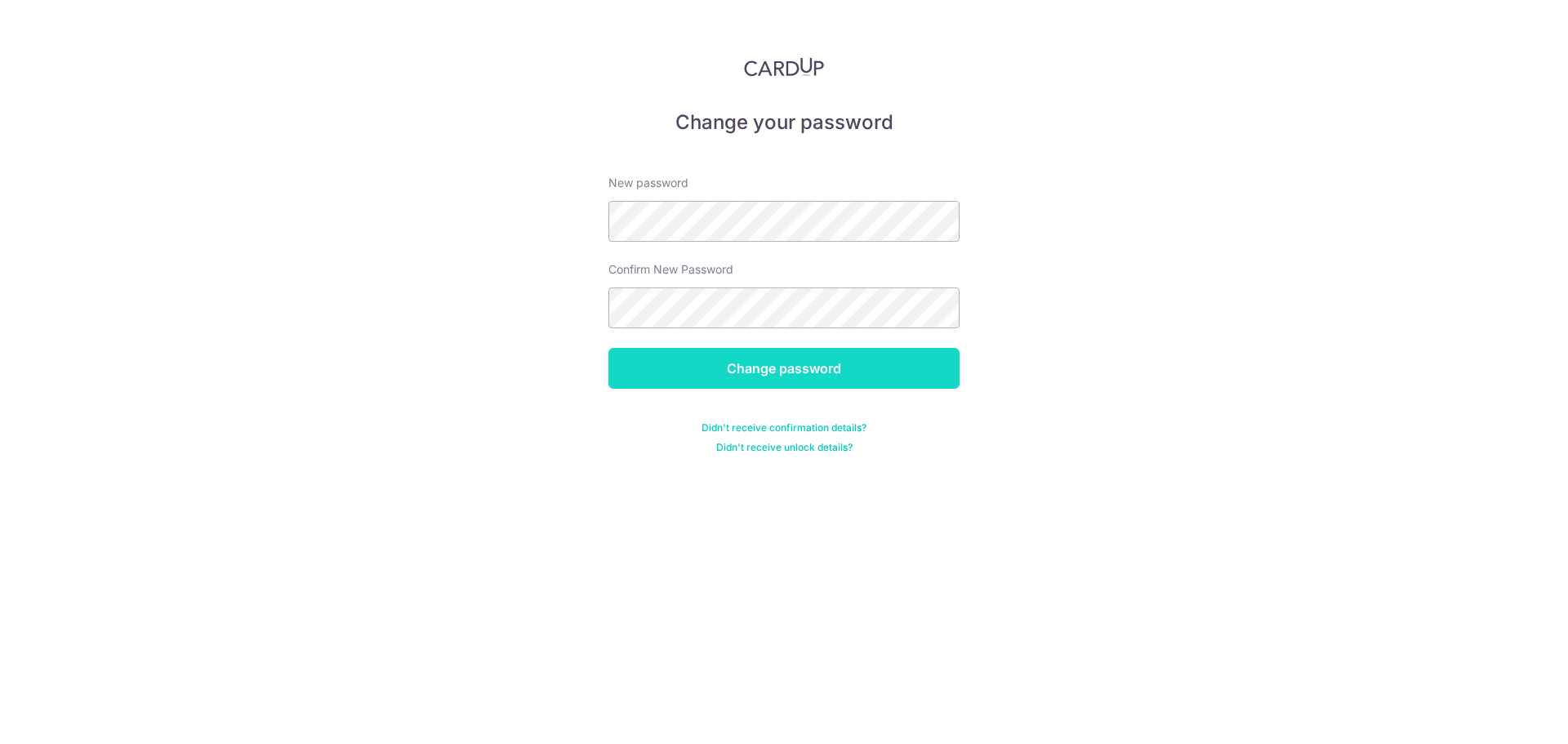
click at [817, 368] on input "Change password" at bounding box center [784, 368] width 351 height 41
